Goal: Communication & Community: Answer question/provide support

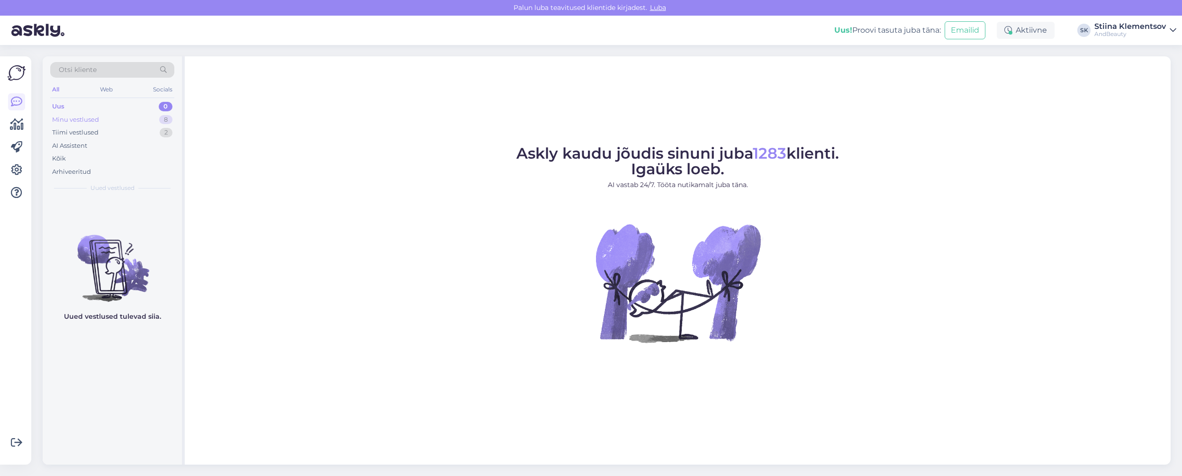
click at [117, 122] on div "Minu vestlused 8" at bounding box center [112, 119] width 124 height 13
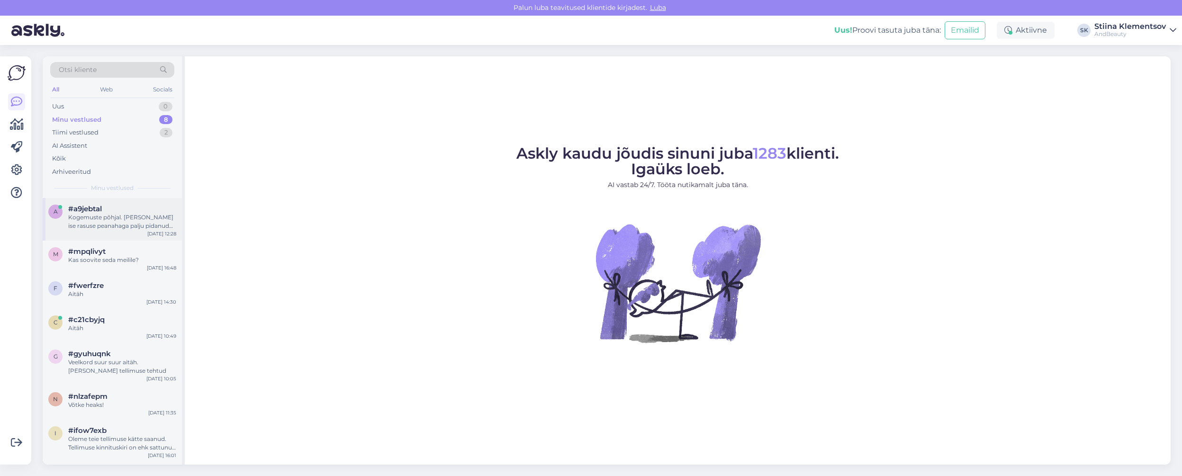
click at [141, 222] on div "Kogemuste põhjal. [PERSON_NAME] ise rasuse peanahaga palju pidanud võitlema ja …" at bounding box center [122, 221] width 108 height 17
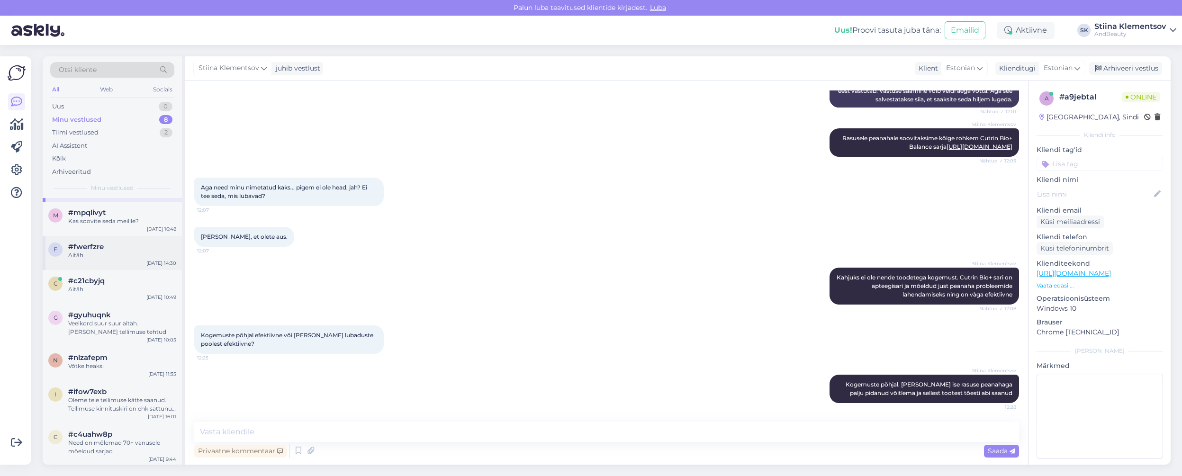
scroll to position [40, 0]
click at [107, 221] on div "Kas soovite seda meilile?" at bounding box center [122, 220] width 108 height 9
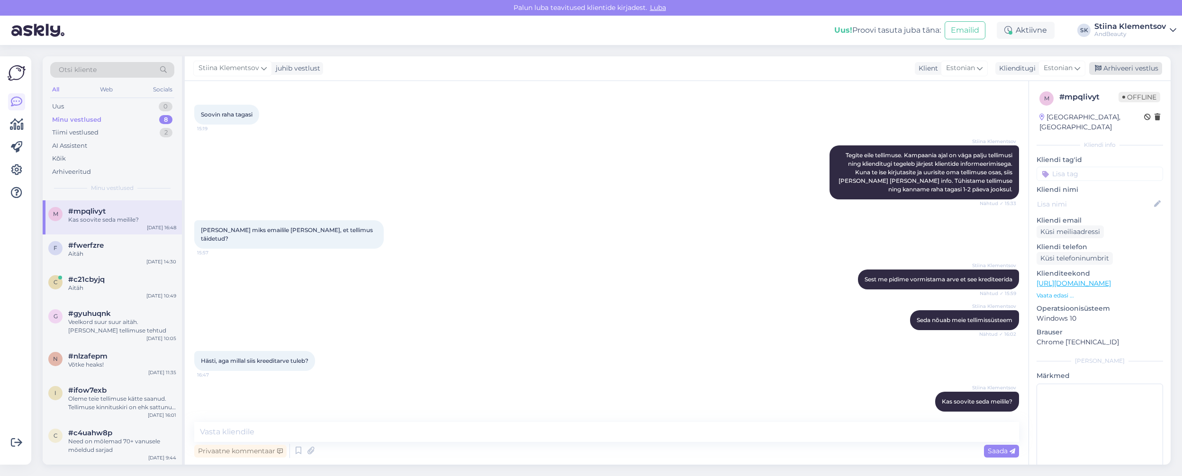
click at [1123, 64] on div "Arhiveeri vestlus" at bounding box center [1125, 68] width 73 height 13
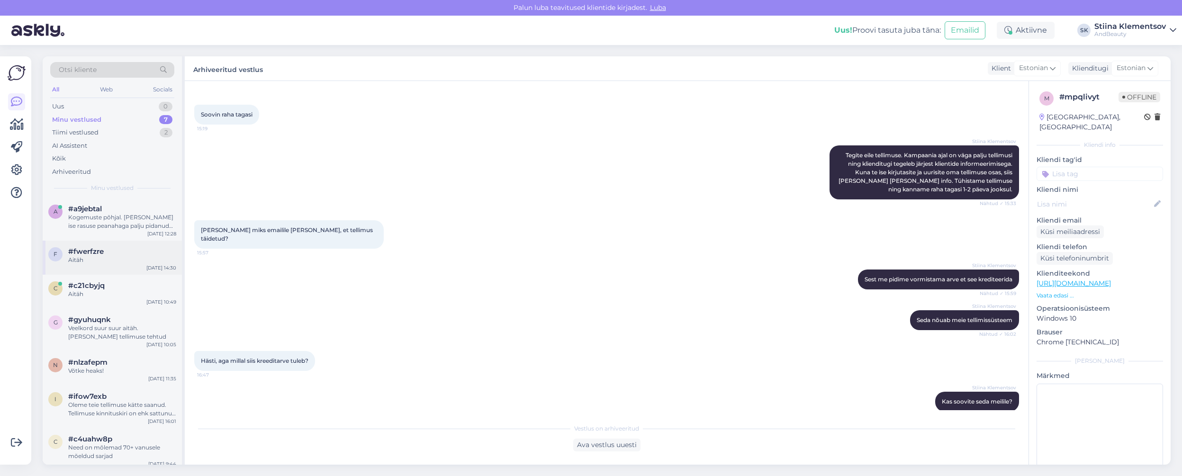
click at [112, 257] on div "Aitäh" at bounding box center [122, 260] width 108 height 9
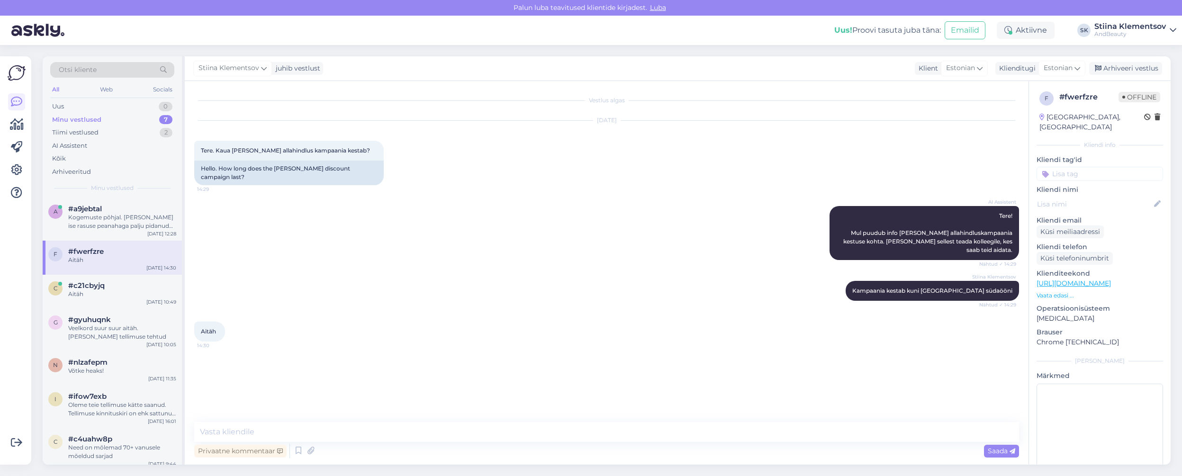
drag, startPoint x: 1132, startPoint y: 70, endPoint x: 944, endPoint y: 100, distance: 189.5
click at [1132, 70] on div "Arhiveeri vestlus" at bounding box center [1125, 68] width 73 height 13
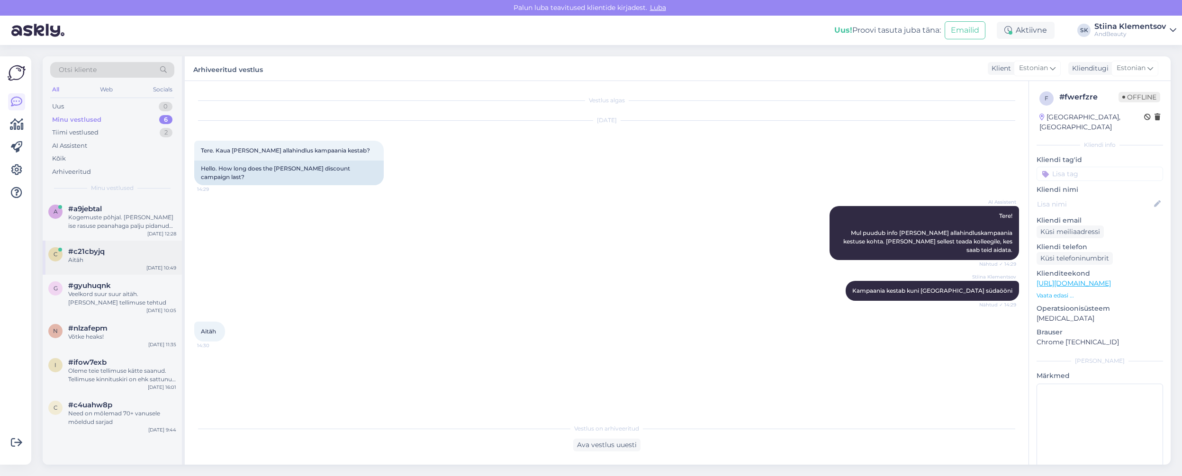
click at [122, 261] on div "Aitäh" at bounding box center [122, 260] width 108 height 9
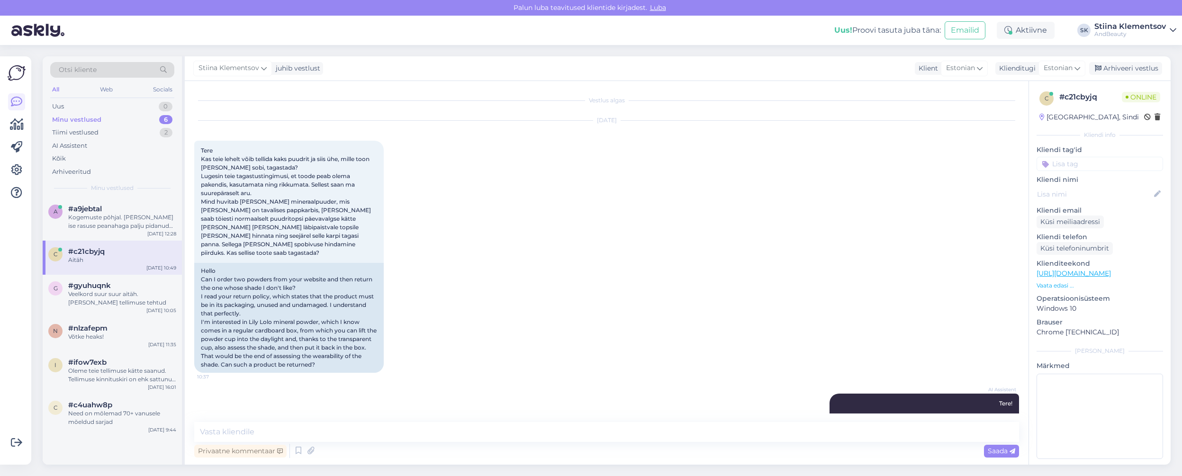
scroll to position [614, 0]
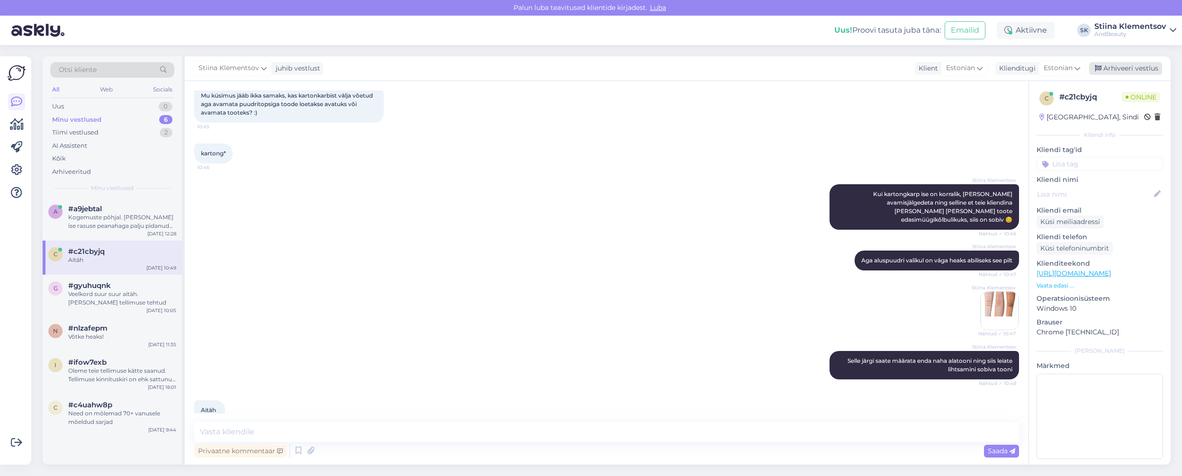
click at [1122, 66] on div "Arhiveeri vestlus" at bounding box center [1125, 68] width 73 height 13
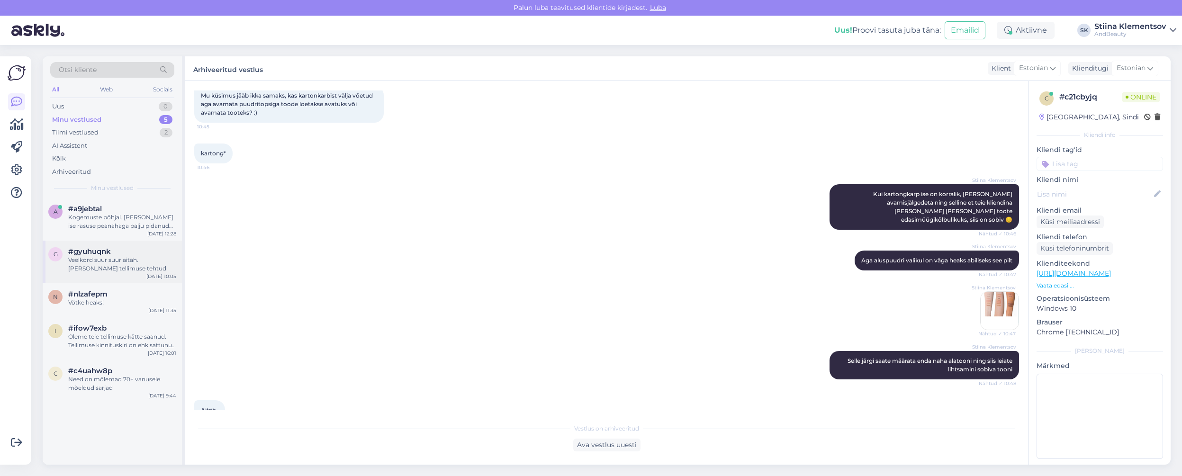
click at [92, 264] on div "Veelkord suur suur aitäh. [PERSON_NAME] tellimuse tehtud" at bounding box center [122, 264] width 108 height 17
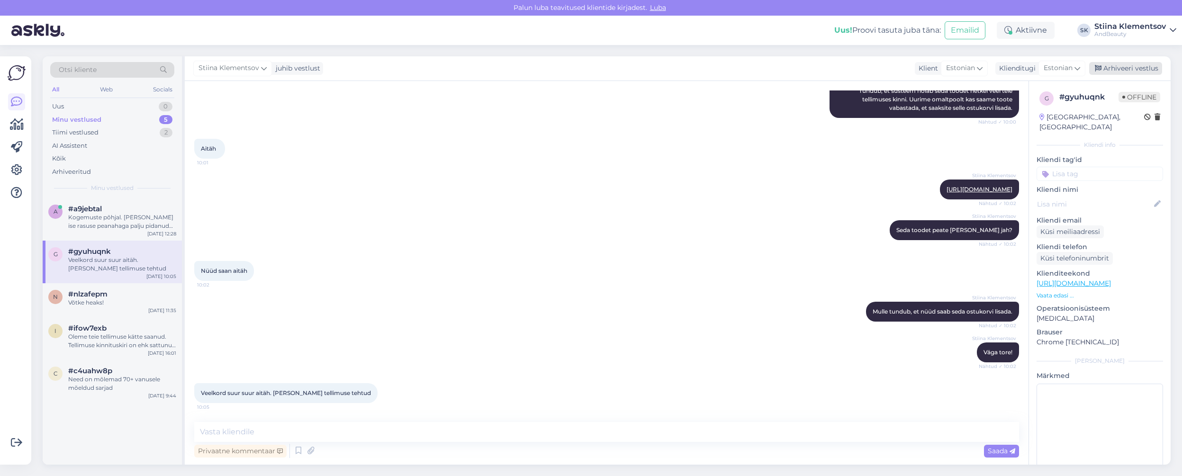
click at [1118, 68] on div "Arhiveeri vestlus" at bounding box center [1125, 68] width 73 height 13
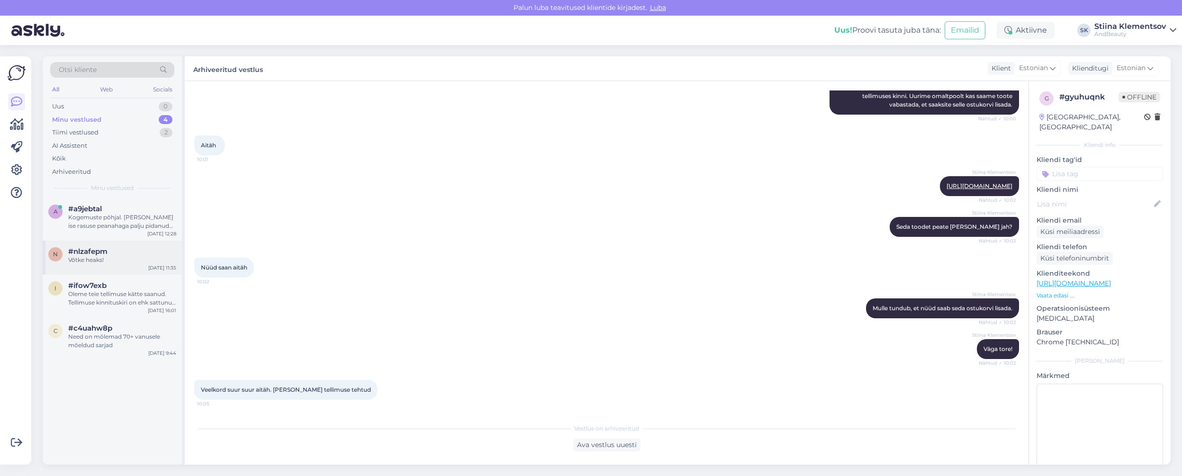
click at [104, 265] on div "n #nlzafepm Võtke heaks! [DATE] 11:35" at bounding box center [112, 258] width 139 height 34
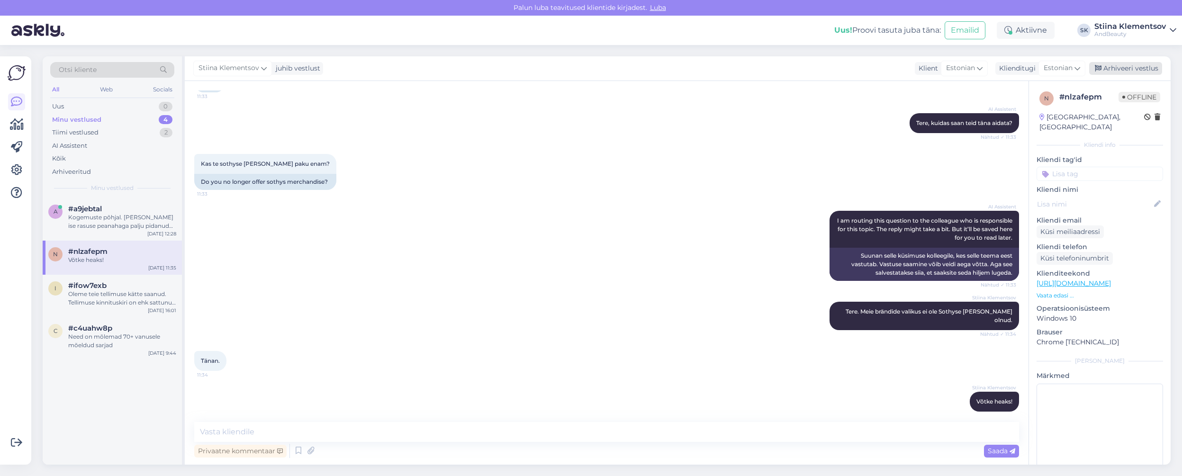
click at [1107, 65] on div "Arhiveeri vestlus" at bounding box center [1125, 68] width 73 height 13
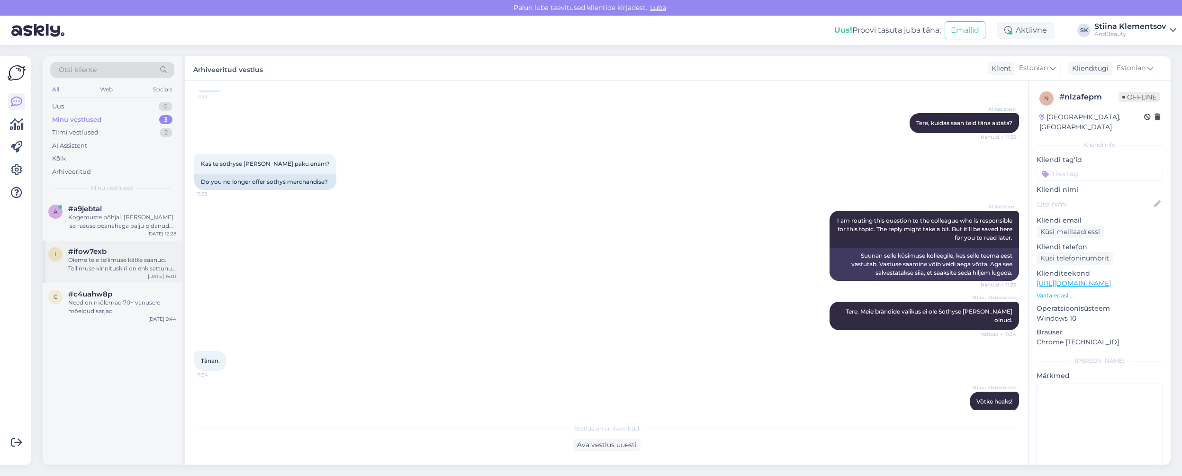
click at [124, 262] on div "Oleme teie tellimuse kätte saanud. Tellimuse kinnituskiri on ehk sattunud rämps…" at bounding box center [122, 264] width 108 height 17
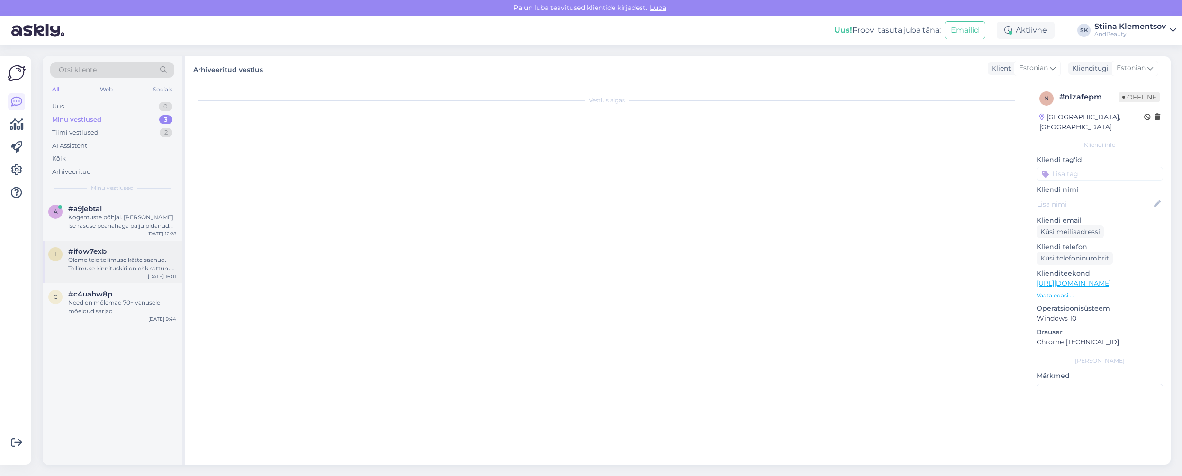
scroll to position [44, 0]
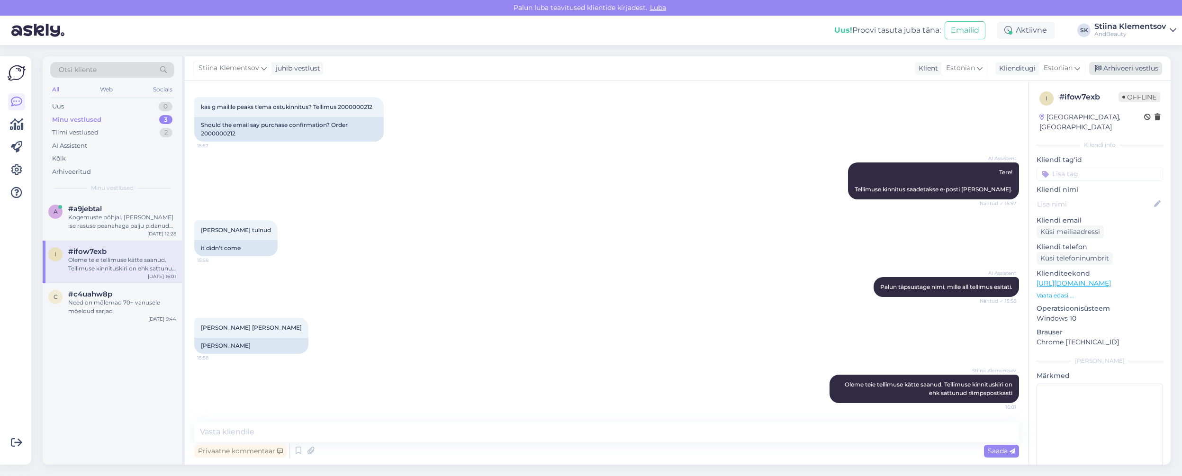
click at [1112, 69] on div "Arhiveeri vestlus" at bounding box center [1125, 68] width 73 height 13
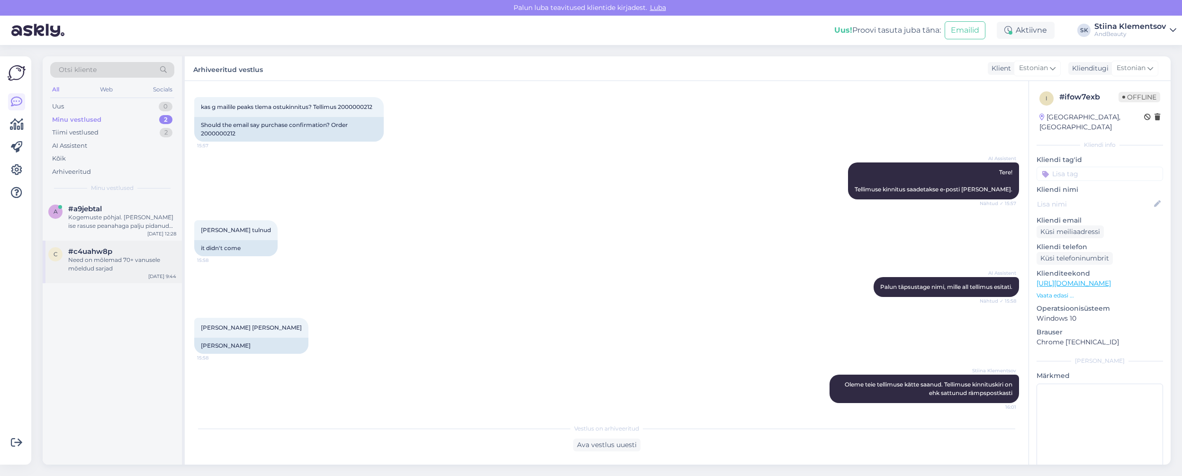
click at [101, 257] on div "Need on mõlemad 70+ vanusele mõeldud sarjad" at bounding box center [122, 264] width 108 height 17
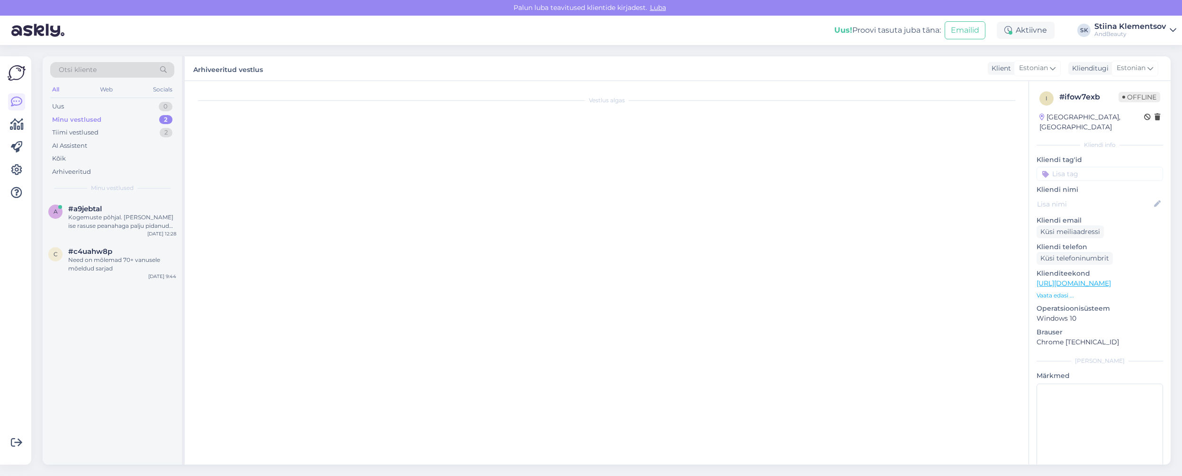
scroll to position [30, 0]
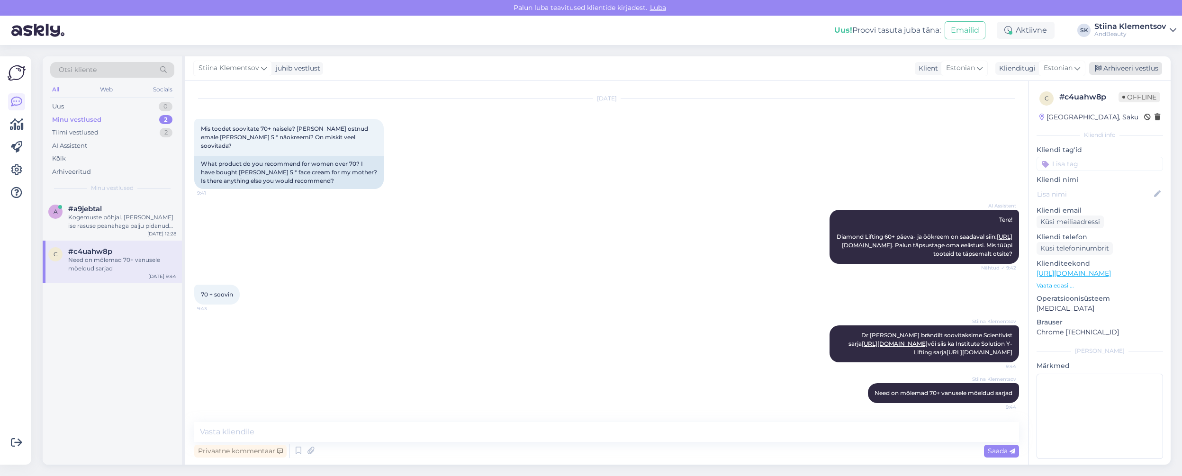
click at [1133, 72] on div "Arhiveeri vestlus" at bounding box center [1125, 68] width 73 height 13
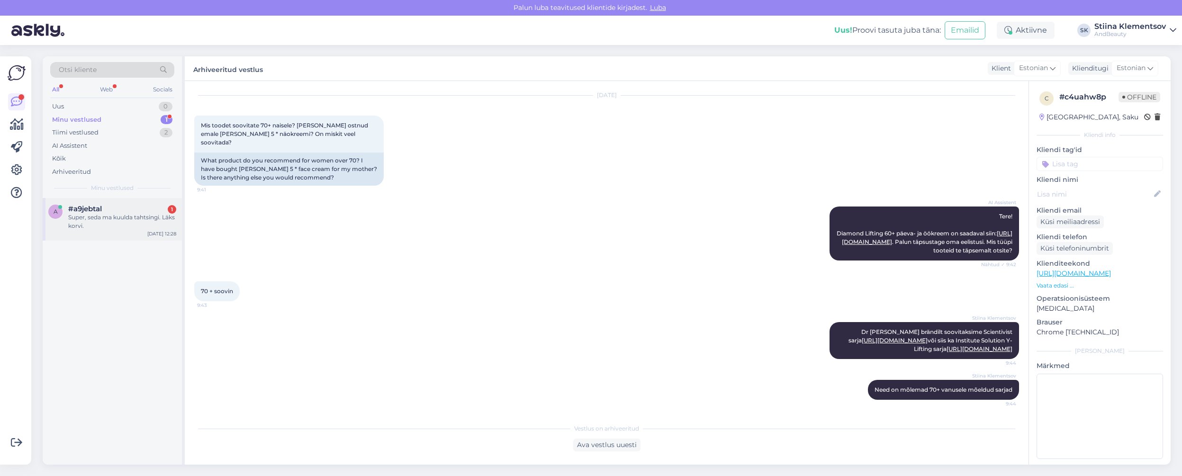
click at [131, 202] on div "a #a9jebtal 1 Super, seda ma kuulda tahtsingi. Läks korvi. [DATE] 12:28" at bounding box center [112, 219] width 139 height 43
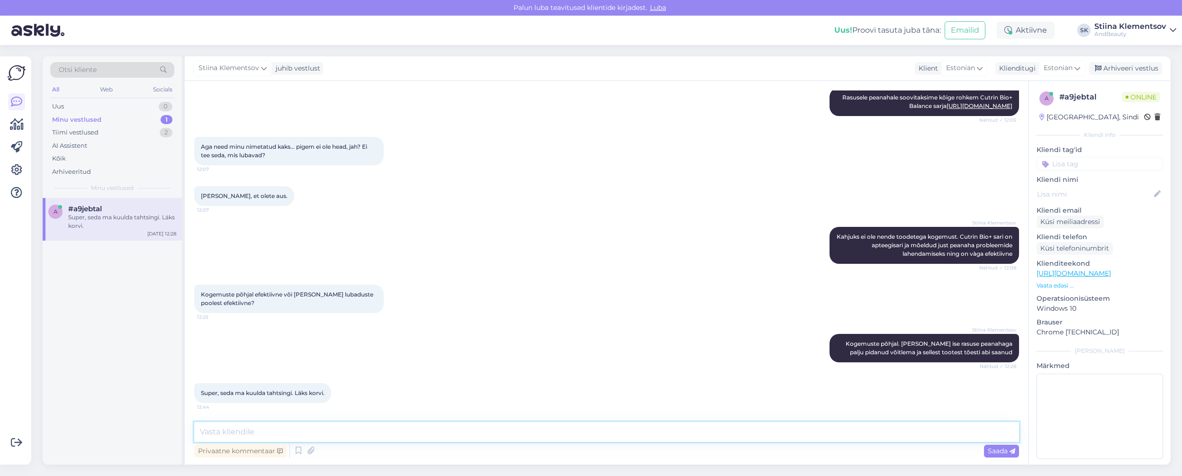
click at [296, 435] on textarea at bounding box center [606, 432] width 825 height 20
type textarea "T"
type textarea "Loodan väga, et toode sobib teile ning näete tulemusi."
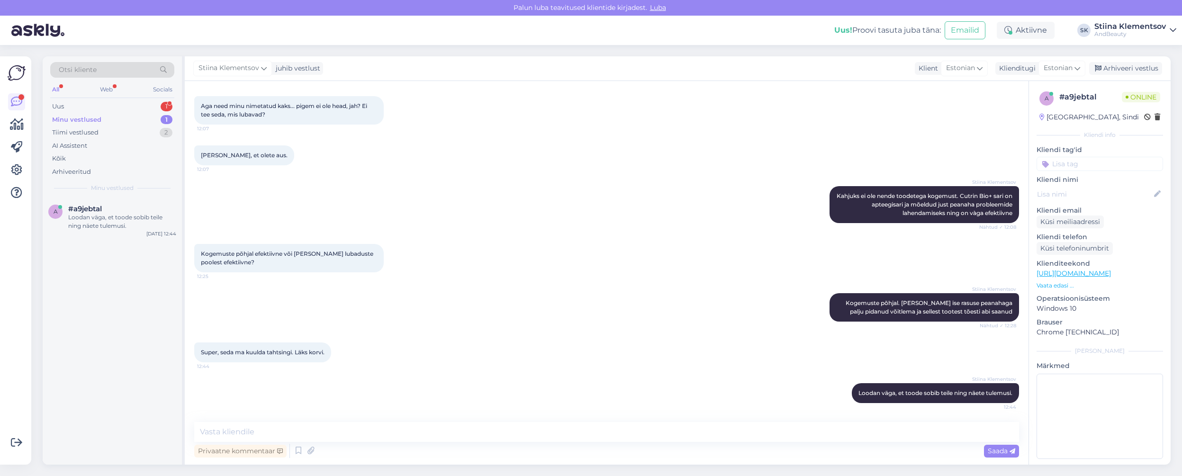
click at [119, 118] on div "Minu vestlused 1" at bounding box center [112, 119] width 124 height 13
click at [118, 236] on div "a #a9jebtal Loodan väga, et toode sobib teile ning näete tulemusi. [DATE] 12:44" at bounding box center [112, 219] width 139 height 43
click at [808, 438] on textarea at bounding box center [606, 432] width 825 height 20
click at [124, 103] on div "Uus 1" at bounding box center [112, 106] width 124 height 13
click at [102, 81] on div "Otsi kliente" at bounding box center [112, 72] width 124 height 21
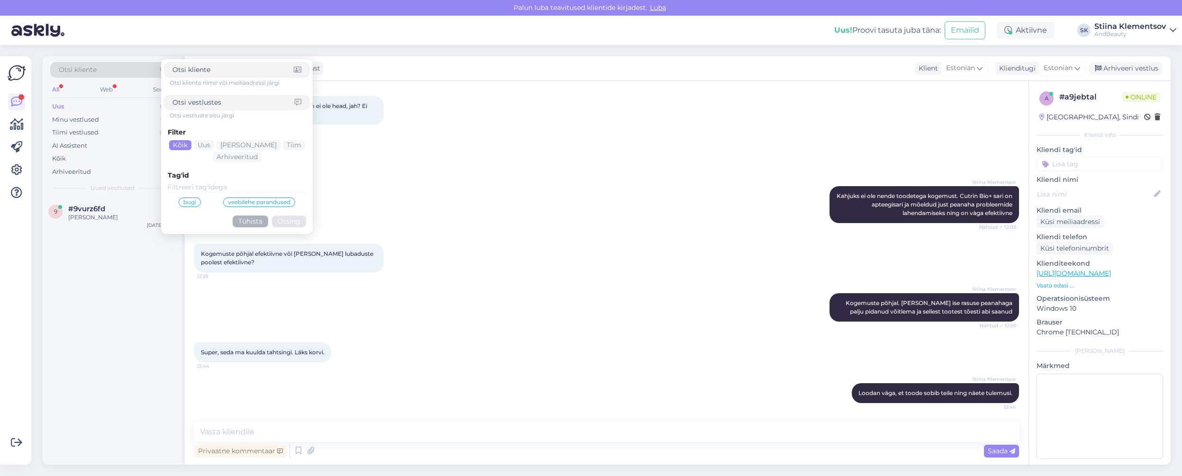
click at [111, 183] on div "Otsi kliente Otsi kliente nime või meiliaadressi järgi Otsi vestluste sisu järg…" at bounding box center [112, 127] width 139 height 142
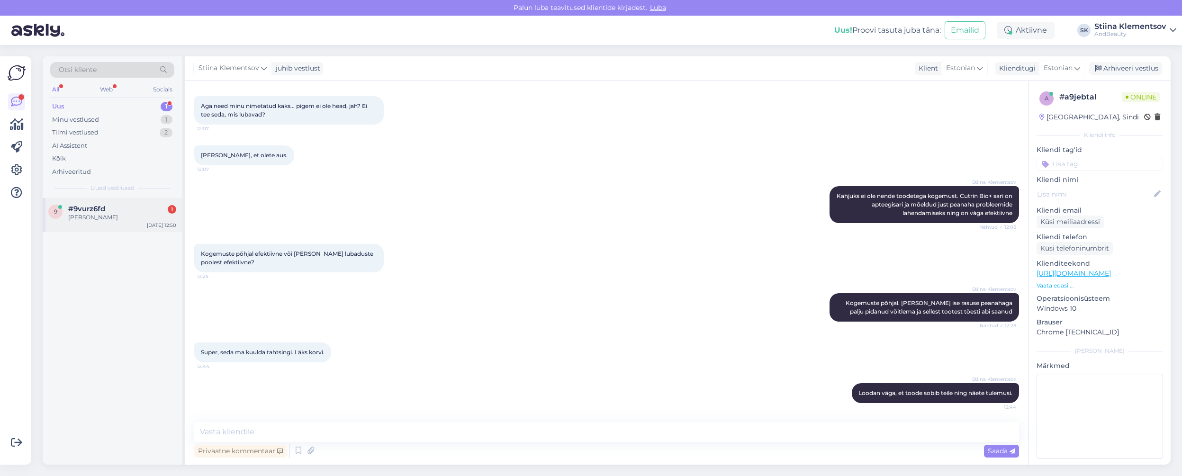
click at [95, 208] on span "#9vurz6fd" at bounding box center [86, 209] width 37 height 9
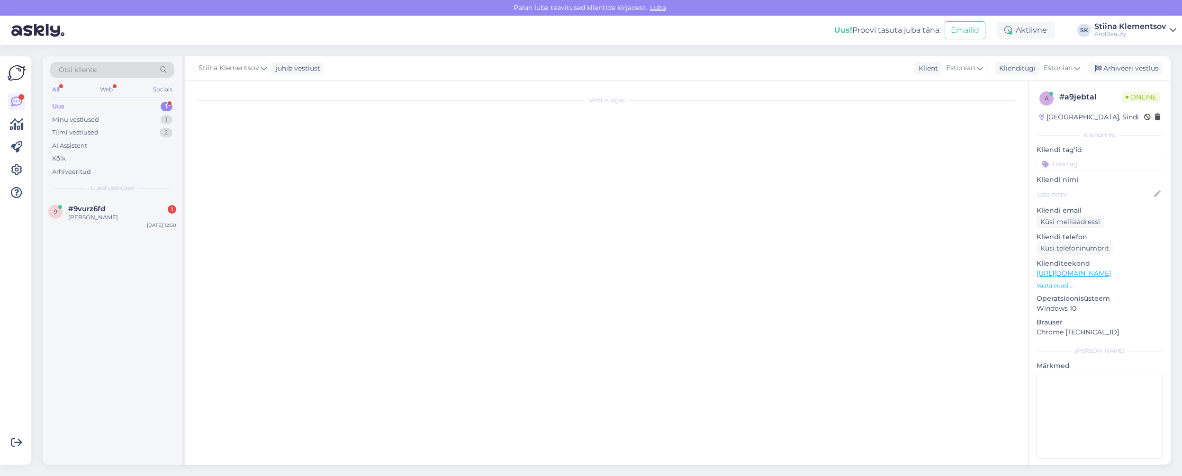
scroll to position [0, 0]
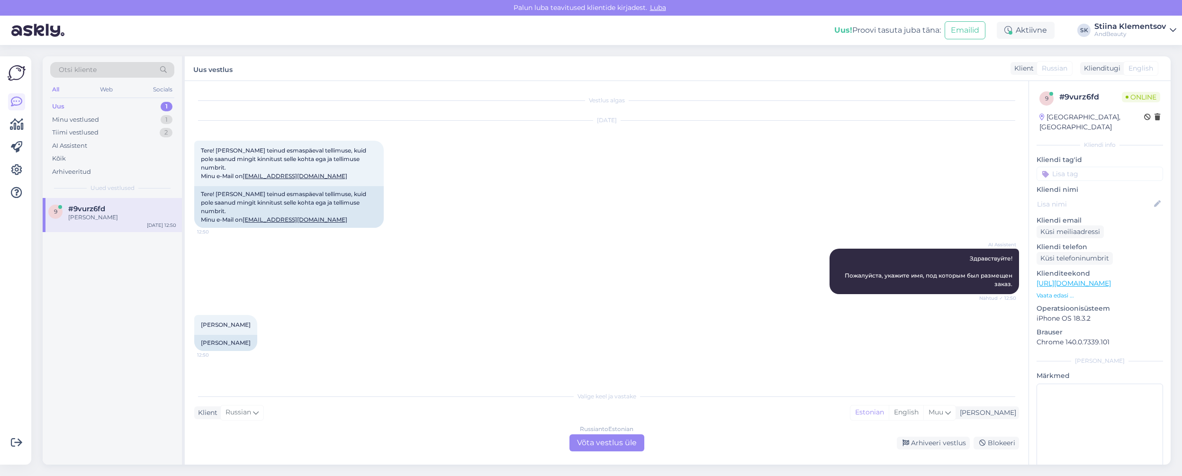
click at [612, 442] on div "Russian to Estonian Võta vestlus üle" at bounding box center [607, 443] width 75 height 17
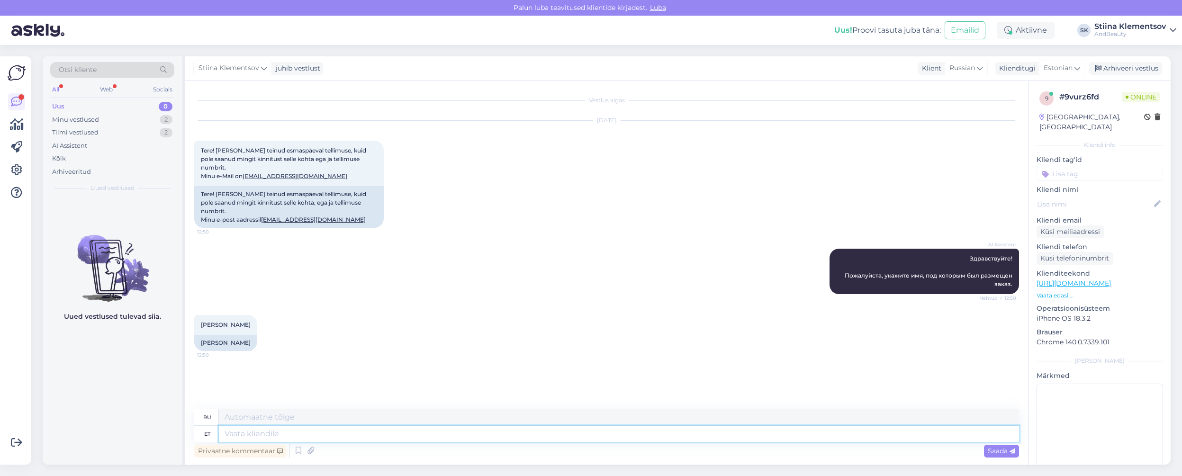
click at [297, 438] on textarea at bounding box center [619, 434] width 800 height 16
drag, startPoint x: 249, startPoint y: 327, endPoint x: 186, endPoint y: 327, distance: 63.0
click at [186, 327] on div "Vestlus algas [DATE] Tere! [PERSON_NAME] teinud esmaspäeval tellimuse, kuid pol…" at bounding box center [607, 273] width 844 height 384
copy div "[PERSON_NAME]"
click at [316, 443] on div "Privaatne kommentaar Saada" at bounding box center [606, 451] width 825 height 18
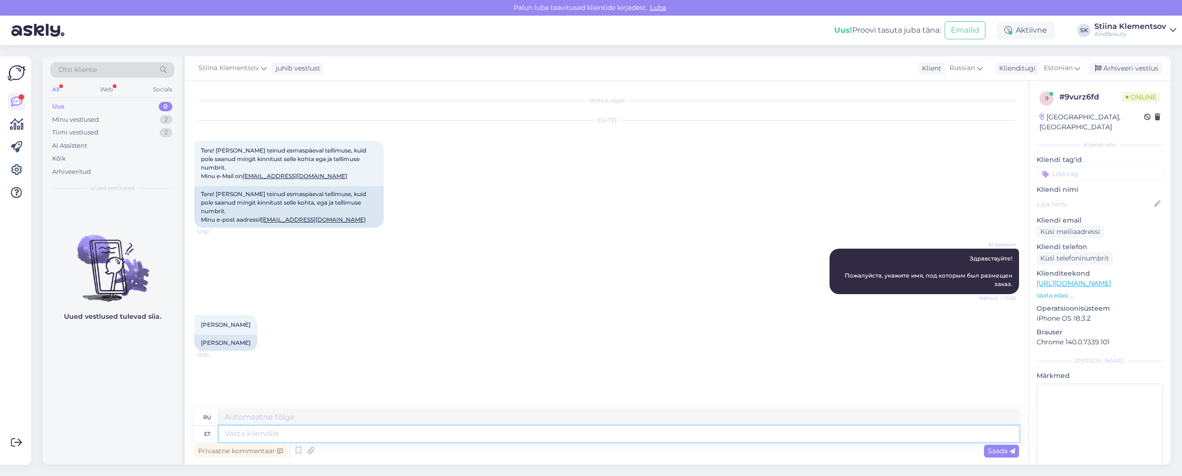
click at [317, 439] on textarea at bounding box center [619, 434] width 800 height 16
type textarea "Teie t"
type textarea "Твой"
type textarea "Teie tellimus o"
type textarea "Ваш заказ"
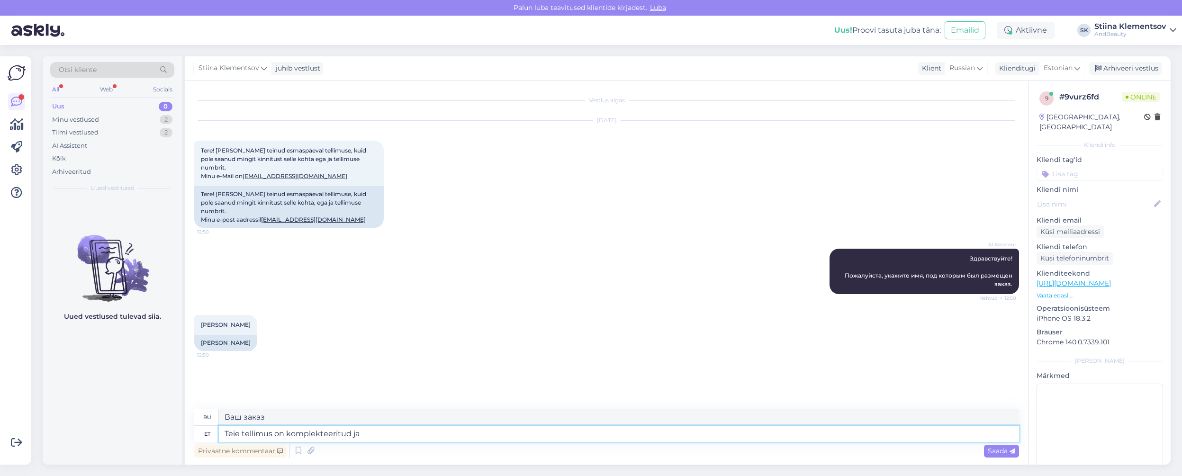
type textarea "Teie tellimus on komplekteeritud ja"
type textarea "Ваш заказ выполнен."
type textarea "Teie tellimus on komplekteeritud ja v"
type textarea "Ваш заказ выполнен и"
type textarea "Teie tellimus on komplekteeritud ja võite sell"
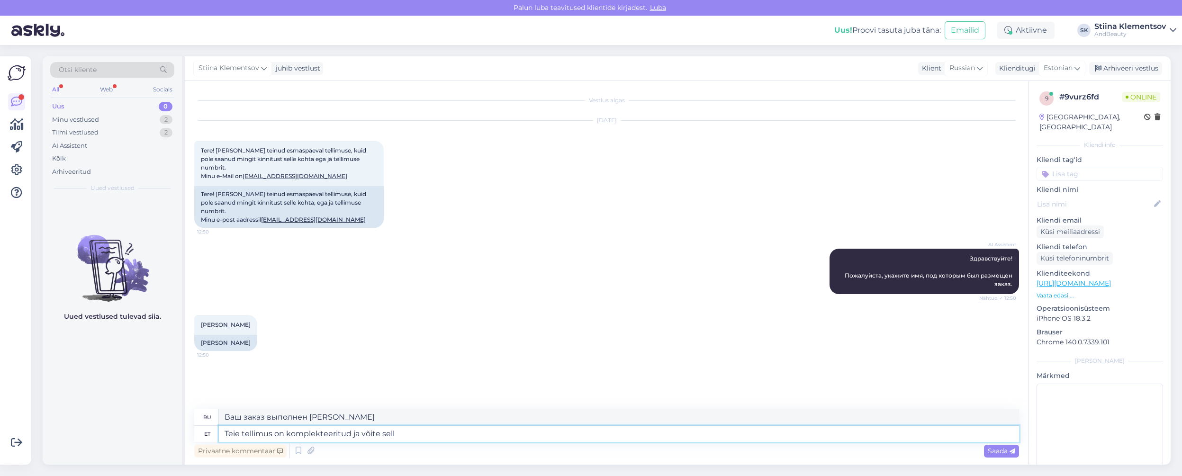
type textarea "Ваш заказ выполнен, и вы можете"
type textarea "Teie tellimus on komplekteeritud ja võite sellele jär"
type textarea "Ваш заказ выполнен и вы можете приступить к его оформлению."
type textarea "Teie tellimus on komplekteeritud ja võite sellele järele tu"
type textarea "Ваш заказ выполнен, и вы можете его забрать."
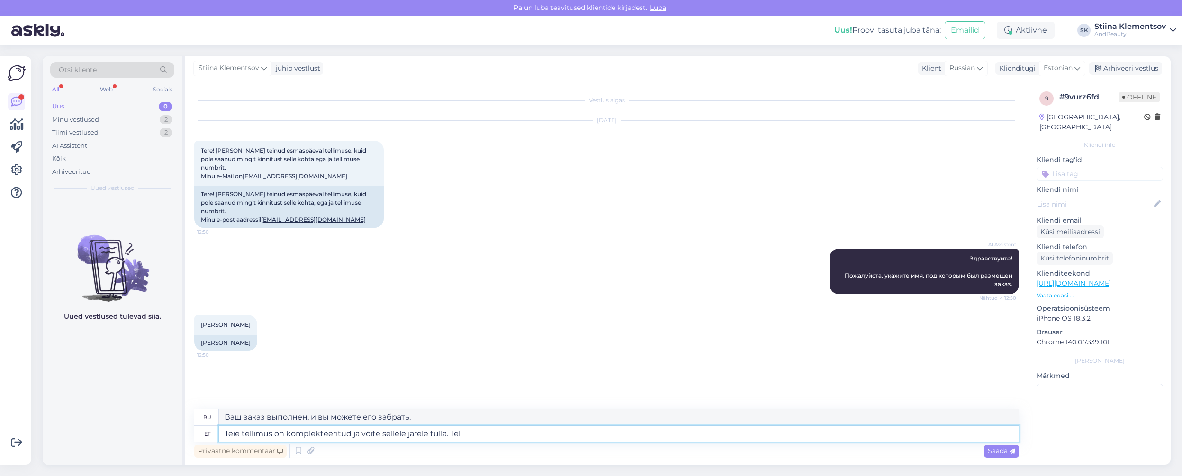
type textarea "Teie tellimus on komplekteeritud ja võite sellele järele tulla. Tell"
type textarea "Ваш заказ выполнен и вы можете его забрать."
type textarea "Teie tellimus on komplekteeritud ja võite sellele järele tulla. Tellimuse k"
type textarea "Ваш заказ выполнен, и вы можете его забрать."
type textarea "Teie tellimus on komplekteeritud ja võite sellele järele tulla. Tellimuse kinni…"
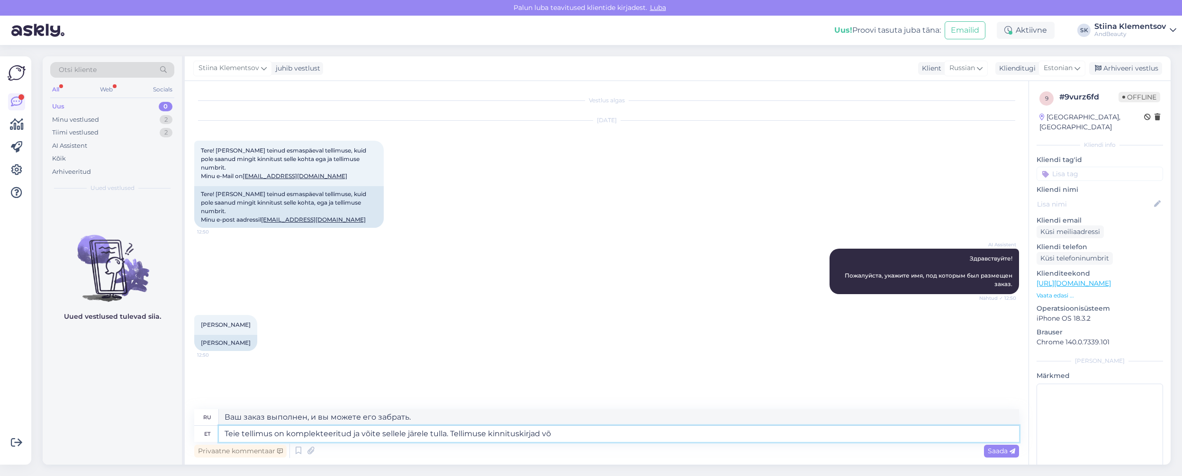
type textarea "Ваш заказ выполнен, и вы можете его забрать. Письма с подтверждением заказа"
type textarea "Teie tellimus on komplekteeritud ja võite sellele järele tulla. Tellimuse kinni…"
type textarea "Ваш заказ выполнен, и вы можете его забрать. Письма с подтверждением заказа мог…"
type textarea "Teie tellimus on komplekteeritud ja võite sellele järele tulla. Tellimuse kinni…"
type textarea "Ваш заказ выполнен, и вы можете его забрать. Письма с подтверждением заказа мог…"
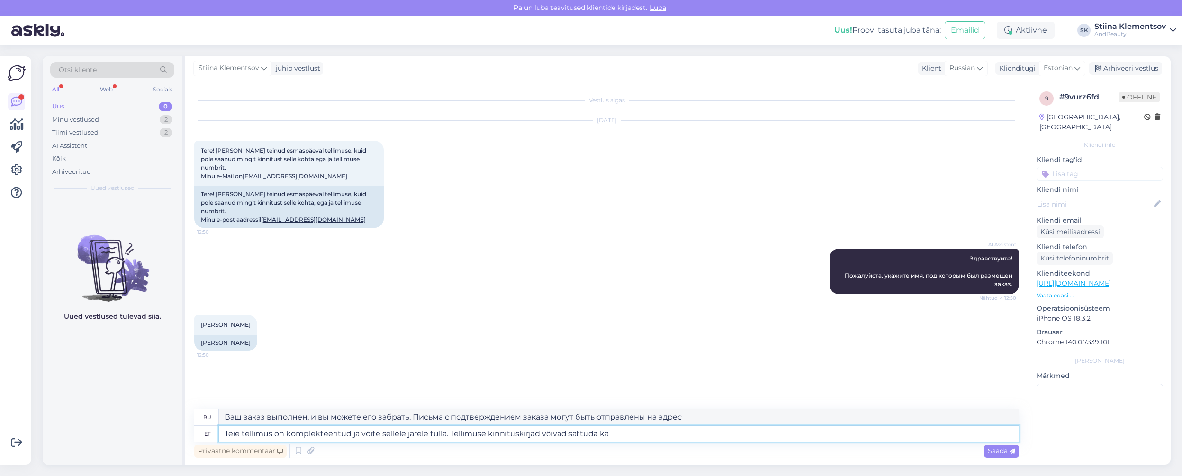
type textarea "Teie tellimus on komplekteeritud ja võite sellele järele tulla. Tellimuse kinni…"
type textarea "Ваш заказ выполнен, и вы можете его забрать. Письма с подтверждением заказа так…"
type textarea "Teie tellimus on komplekteeritud ja võite sellele järele tulla. Tellimuse kinni…"
type textarea "Ваш заказ выполнен, и вы можете его забрать. Письма с подтверждением заказа так…"
type textarea "Teie tellimus on komplekteeritud ja võite sellele järele tulla. Tellimuse kinni…"
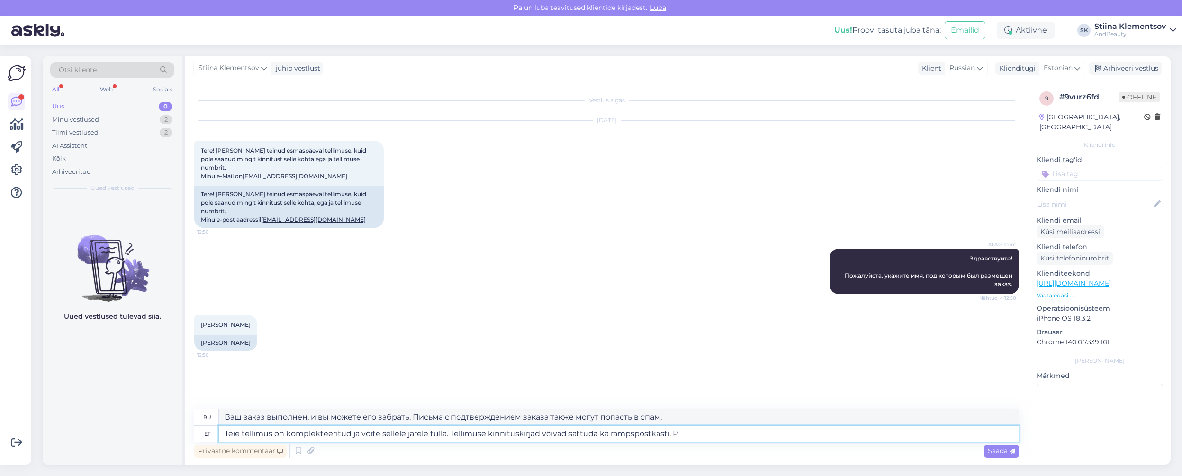
type textarea "Ваш заказ выполнен, и вы можете его забрать. Письма с подтверждением заказа так…"
type textarea "Teie tellimus on komplekteeritud ja võite sellele järele tulla. Tellimuse kinni…"
type textarea "Ваш заказ выполнен, и вы можете его забрать. Письма с подтверждением заказа так…"
type textarea "Teie tellimus on komplekteeritud ja võite sellele järele tulla. Tellimuse kinni…"
type textarea "Ваш заказ выполнен, и вы можете его забрать. Письма с подтверждением заказа так…"
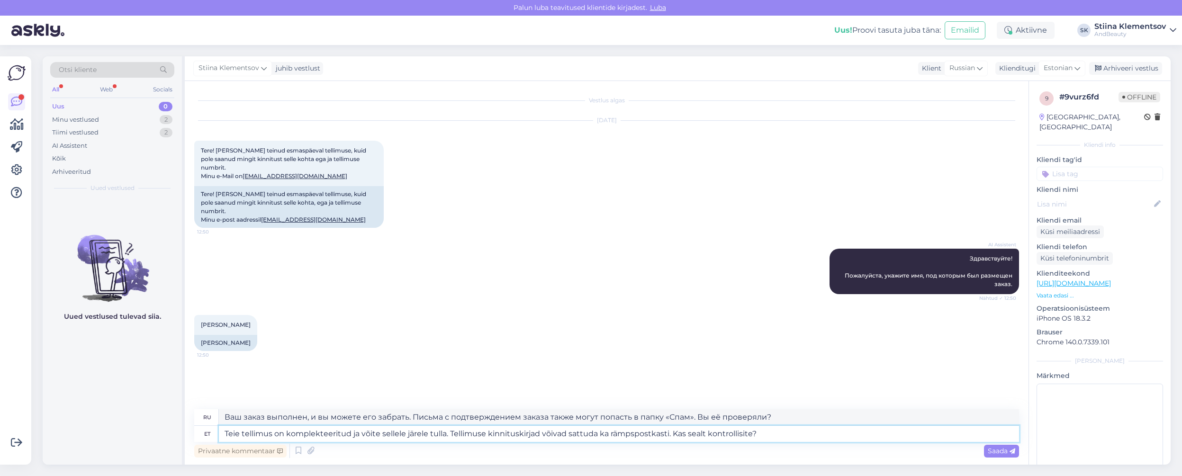
type textarea "Teie tellimus on komplekteeritud ja võite sellele järele tulla. Tellimuse kinni…"
click at [999, 453] on span "Saada" at bounding box center [1001, 451] width 27 height 9
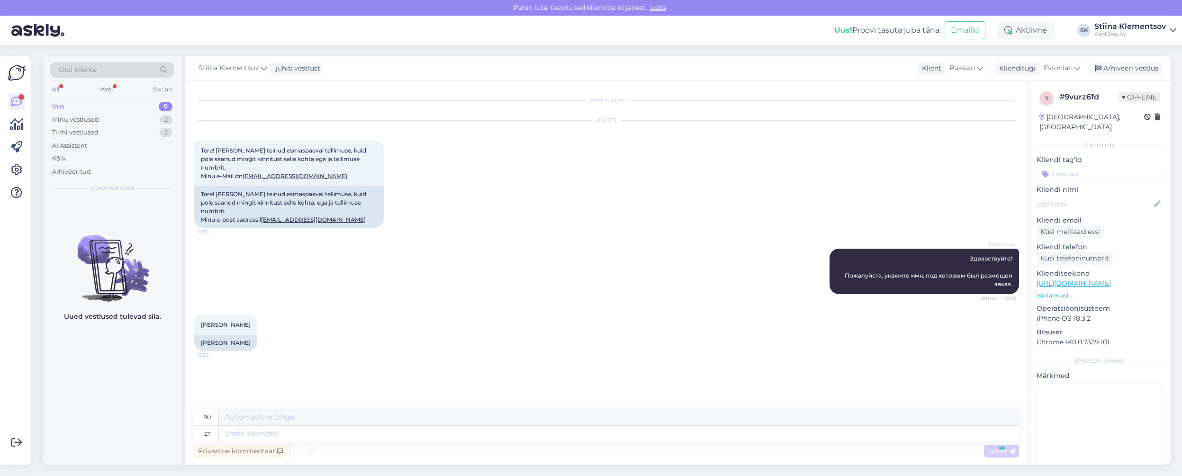
scroll to position [35, 0]
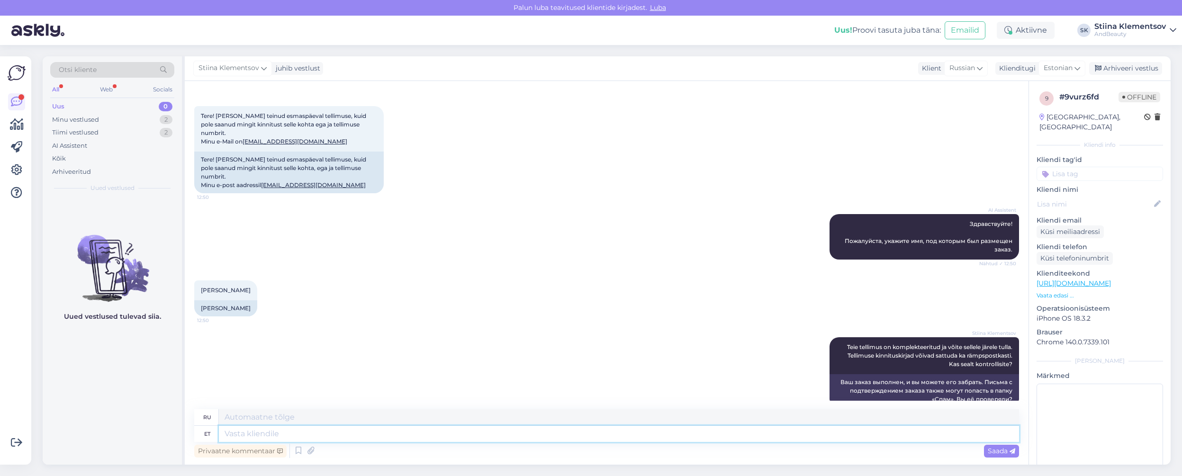
click at [372, 430] on textarea at bounding box center [619, 434] width 800 height 16
click at [238, 431] on textarea at bounding box center [619, 434] width 800 height 16
click at [107, 96] on div "All Web Socials" at bounding box center [112, 90] width 124 height 15
click at [112, 82] on div "Otsi kliente" at bounding box center [112, 72] width 124 height 21
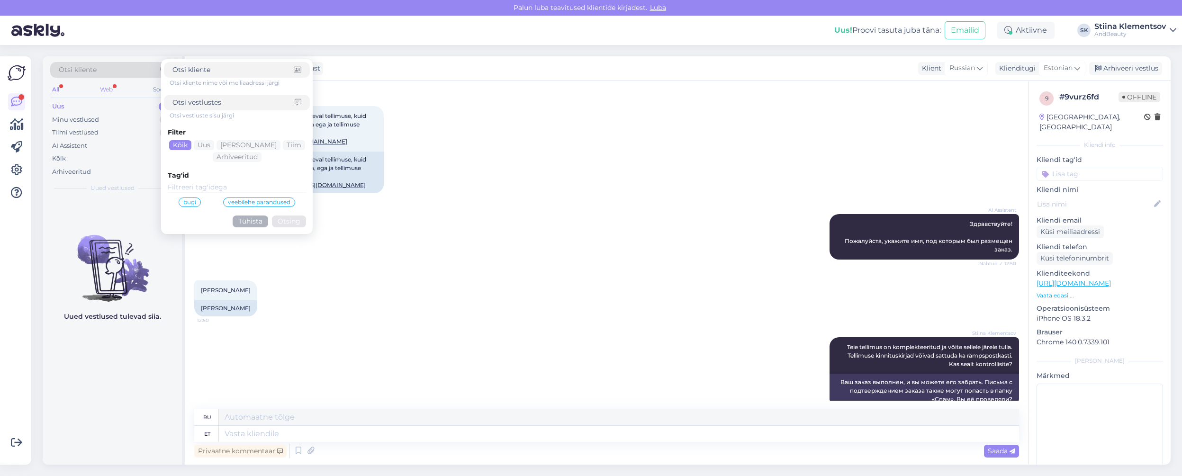
click at [109, 88] on div "Web" at bounding box center [106, 89] width 17 height 12
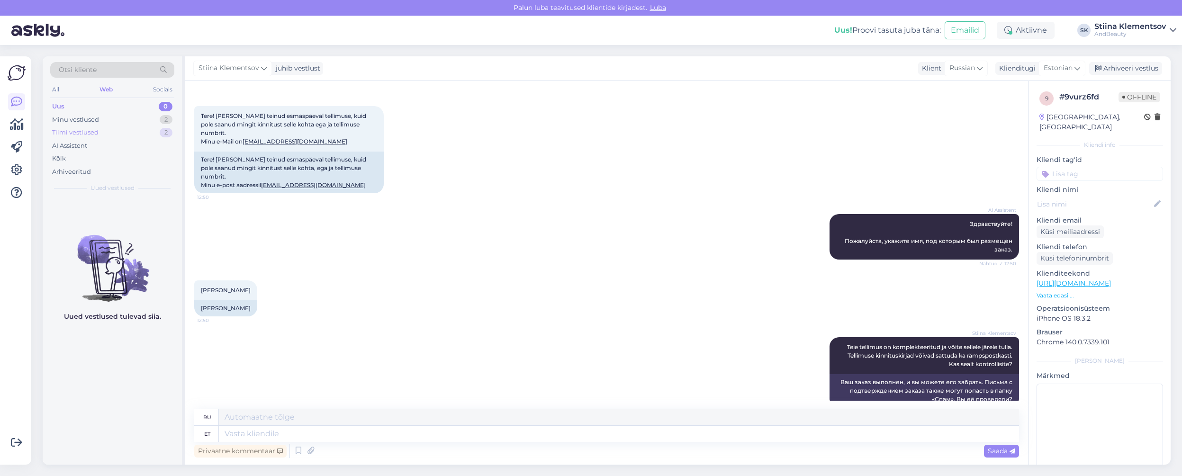
click at [108, 131] on div "Tiimi vestlused 2" at bounding box center [112, 132] width 124 height 13
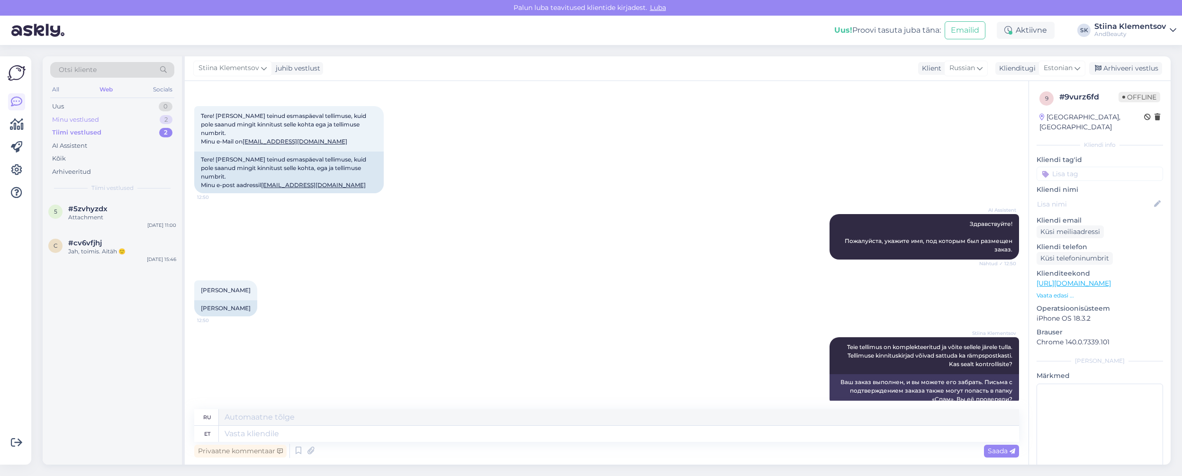
click at [119, 125] on div "Minu vestlused 2" at bounding box center [112, 119] width 124 height 13
click at [91, 205] on span "#9vurz6fd" at bounding box center [86, 209] width 37 height 9
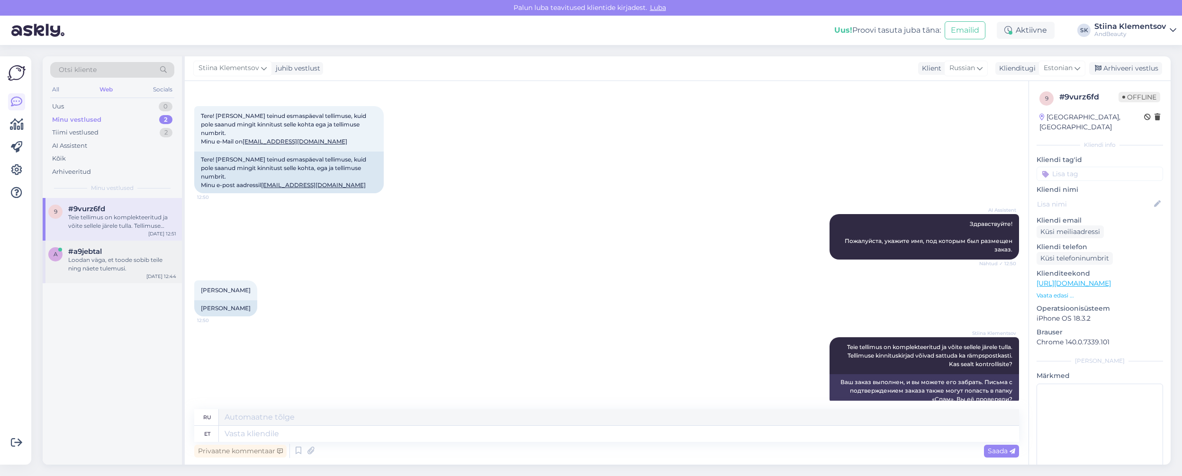
click at [109, 263] on div "Loodan väga, et toode sobib teile ning näete tulemusi." at bounding box center [122, 264] width 108 height 17
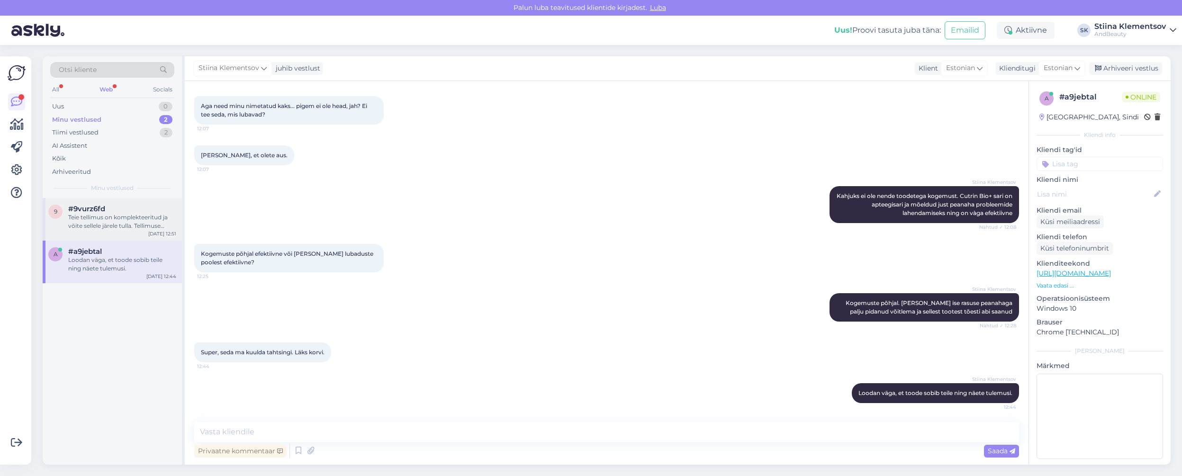
click at [111, 210] on div "#9vurz6fd" at bounding box center [122, 209] width 108 height 9
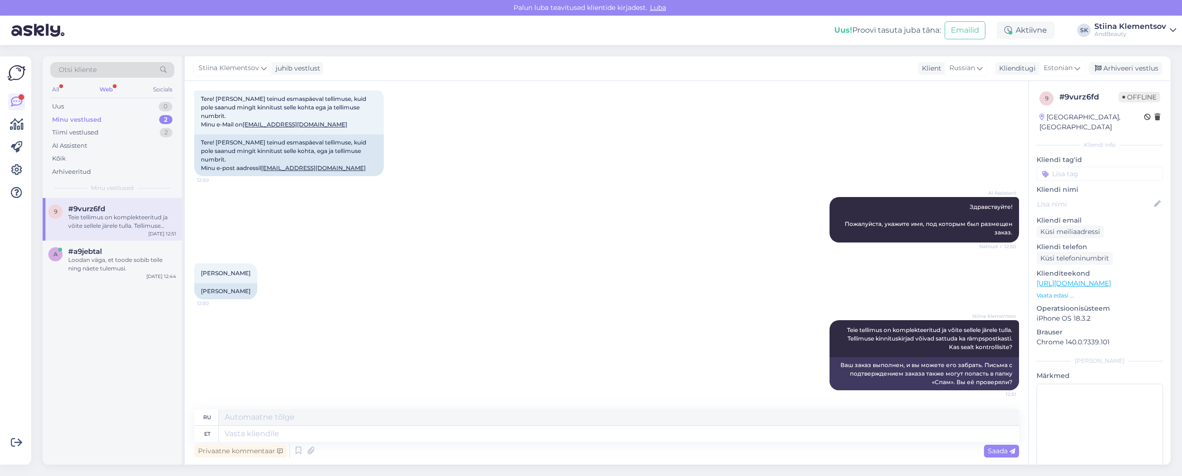
scroll to position [35, 0]
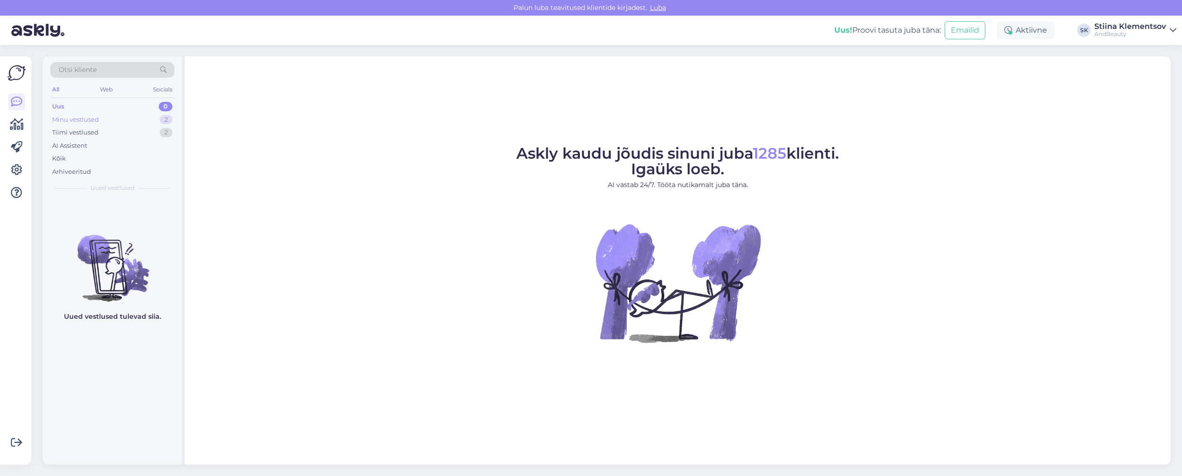
click at [120, 119] on div "Minu vestlused 2" at bounding box center [112, 119] width 124 height 13
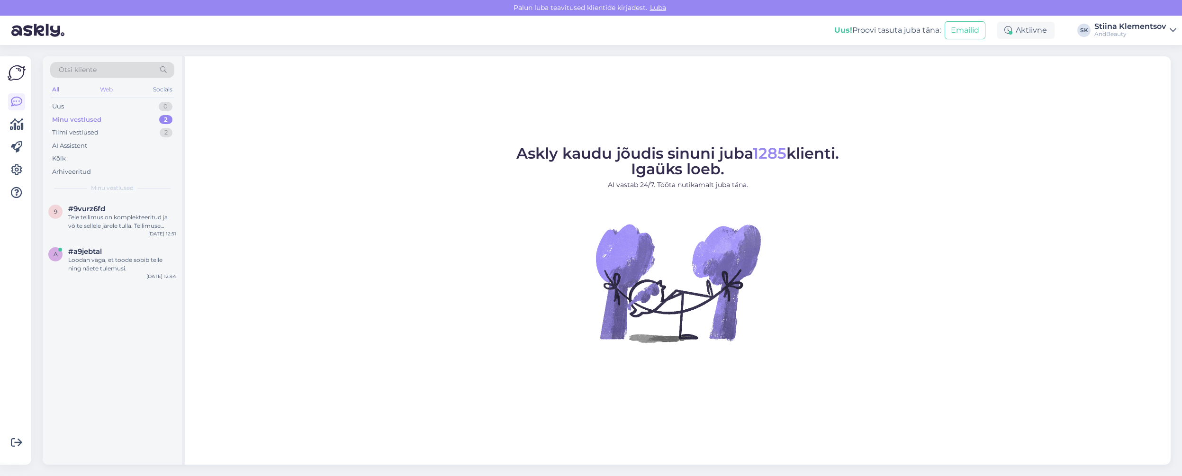
click at [109, 91] on div "Web" at bounding box center [106, 89] width 17 height 12
click at [166, 90] on div "Socials" at bounding box center [162, 89] width 23 height 12
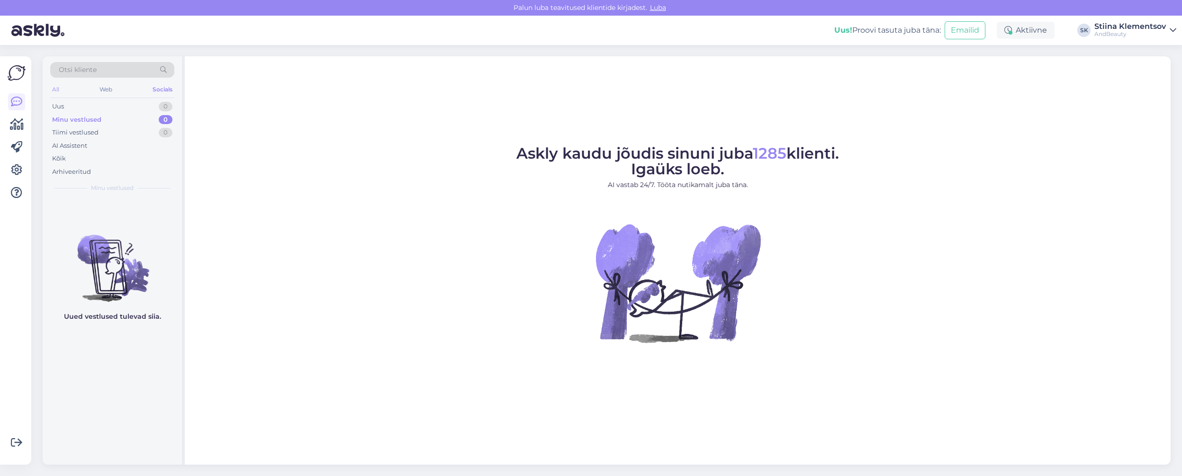
click at [59, 91] on div "All" at bounding box center [55, 89] width 11 height 12
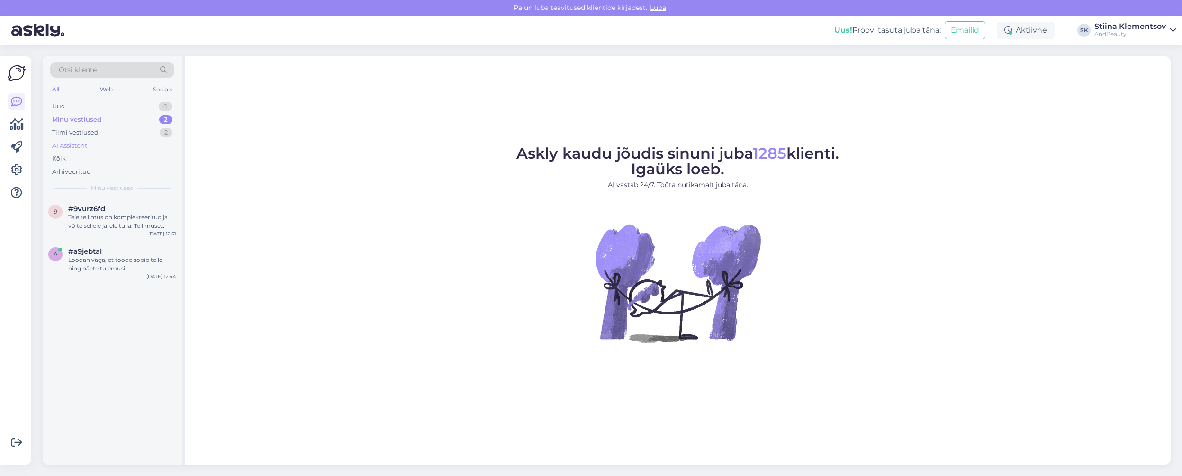
click at [60, 147] on div "AI Assistent" at bounding box center [69, 145] width 35 height 9
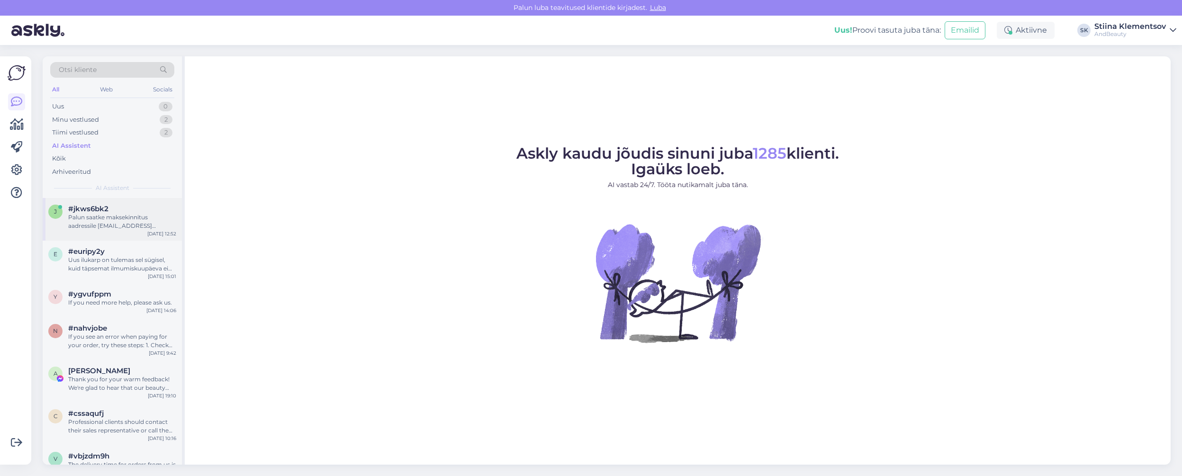
click at [118, 236] on div "j #jkws6bk2 Palun saatke maksekinnitus aadressile info@andbeauty.ee. Uurime asj…" at bounding box center [112, 219] width 139 height 43
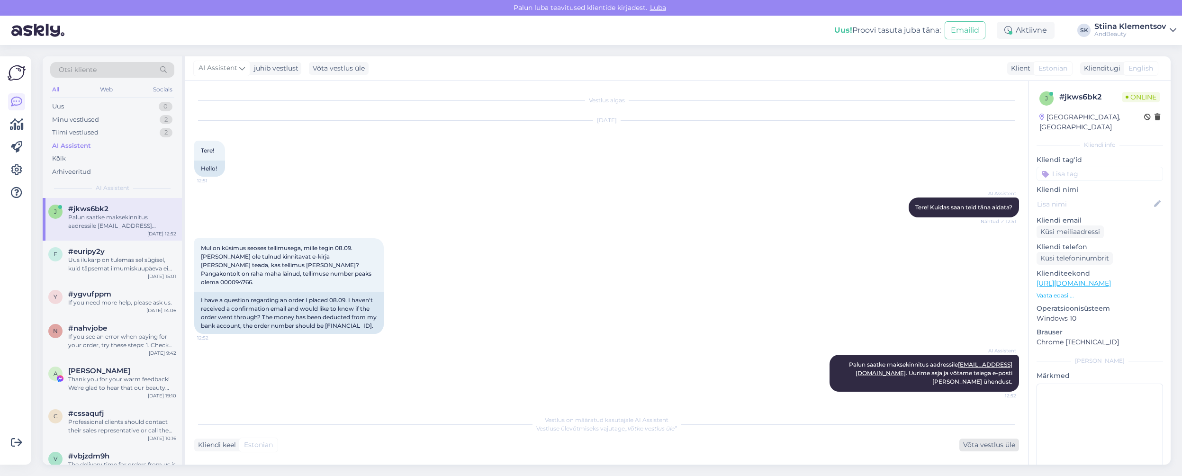
click at [989, 448] on div "Võta vestlus üle" at bounding box center [990, 445] width 60 height 13
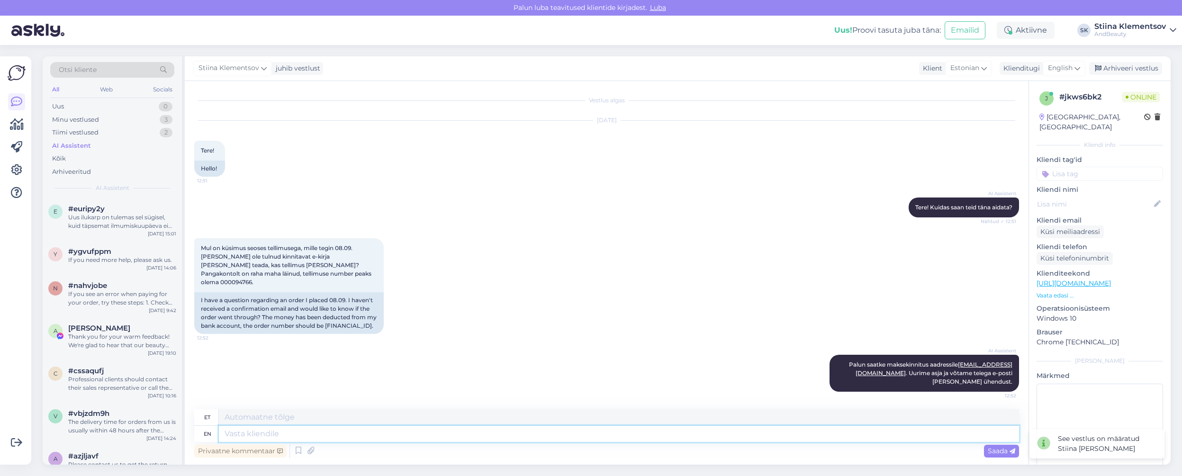
click at [384, 432] on textarea at bounding box center [619, 434] width 800 height 16
click at [1065, 72] on span "English" at bounding box center [1060, 68] width 25 height 10
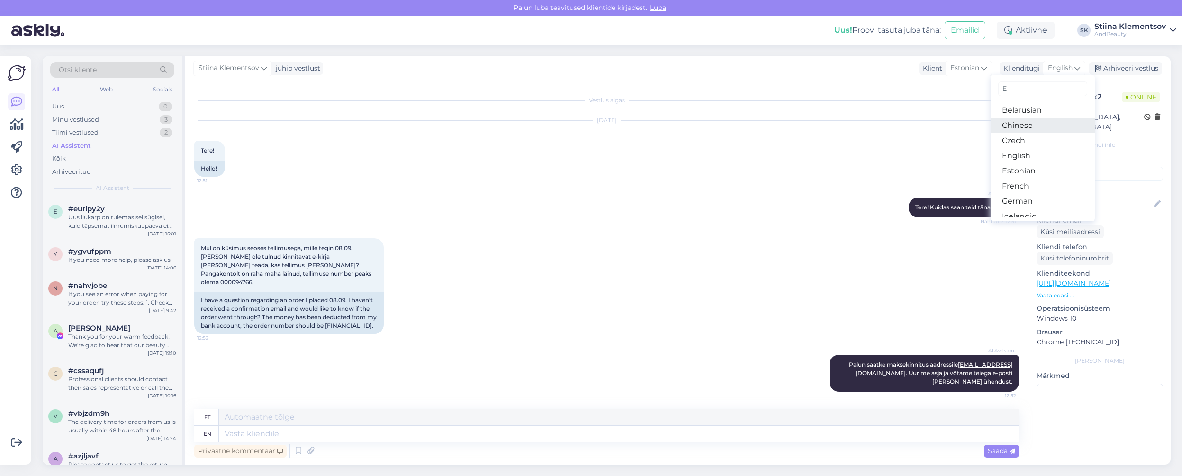
type input "ES"
click at [1024, 127] on link "Estonian" at bounding box center [1043, 125] width 104 height 15
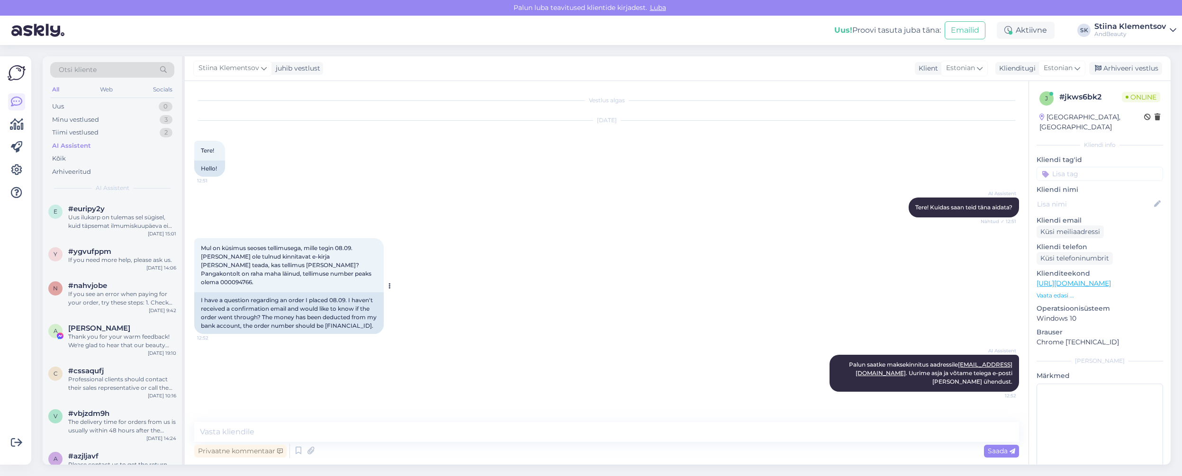
click at [273, 273] on span "Mul on küsimus seoses tellimusega, mille tegin 08.09. Mulle ei ole tulnud kinni…" at bounding box center [287, 265] width 172 height 41
click at [287, 276] on span "Mul on küsimus seoses tellimusega, mille tegin 08.09. Mulle ei ole tulnud kinni…" at bounding box center [287, 265] width 172 height 41
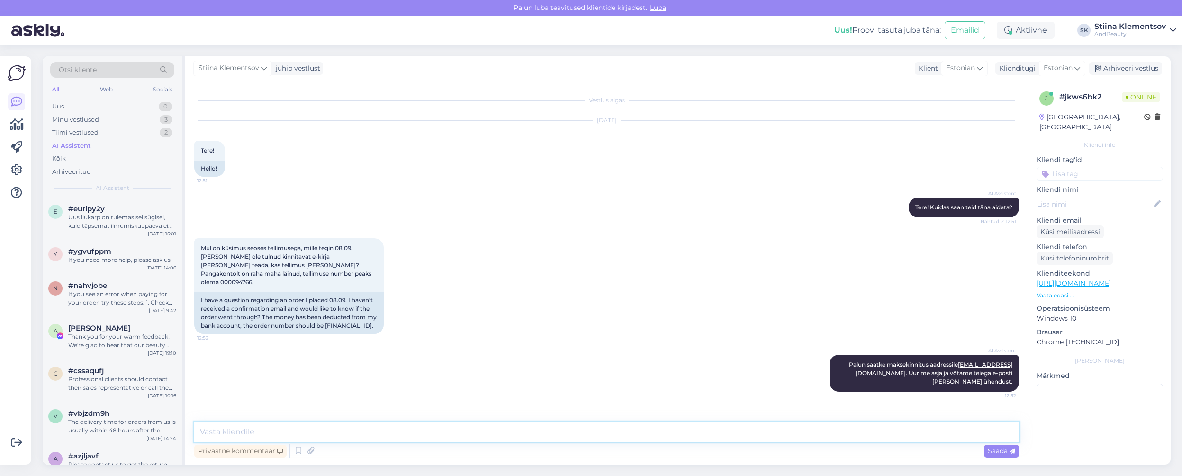
click at [357, 428] on textarea at bounding box center [606, 432] width 825 height 20
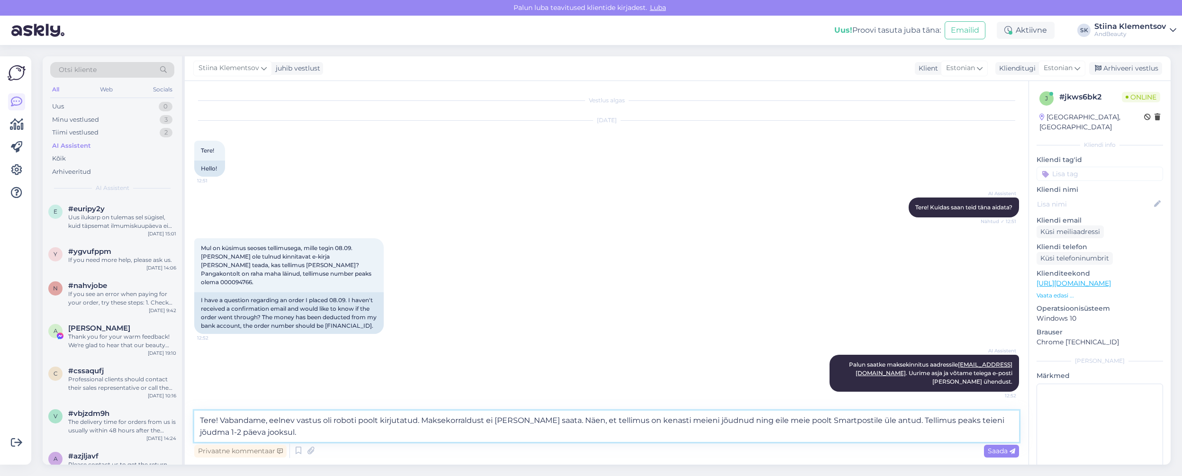
type textarea "Tere! Vabandame, eelnev vastus oli roboti poolt kirjutatud. Maksekorraldust ei …"
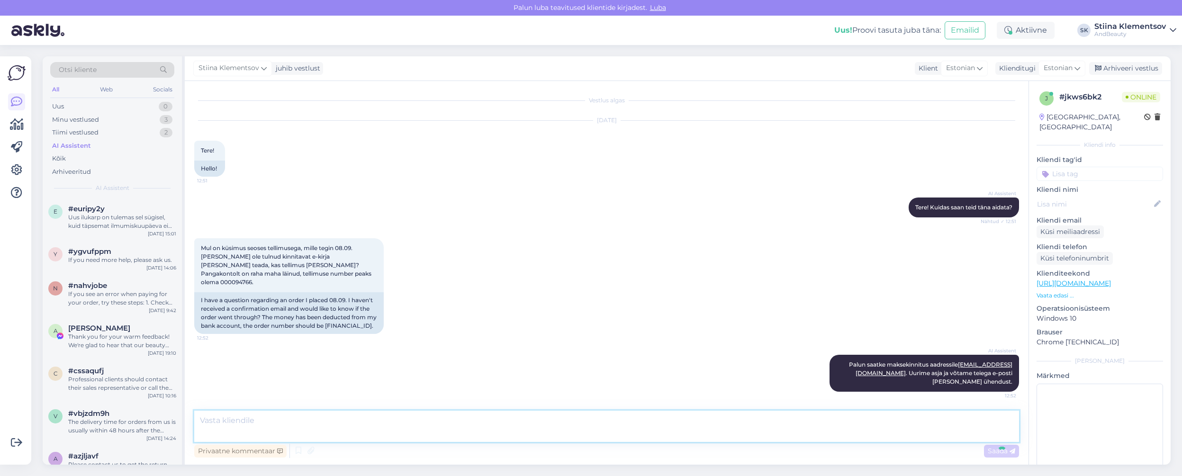
scroll to position [38, 0]
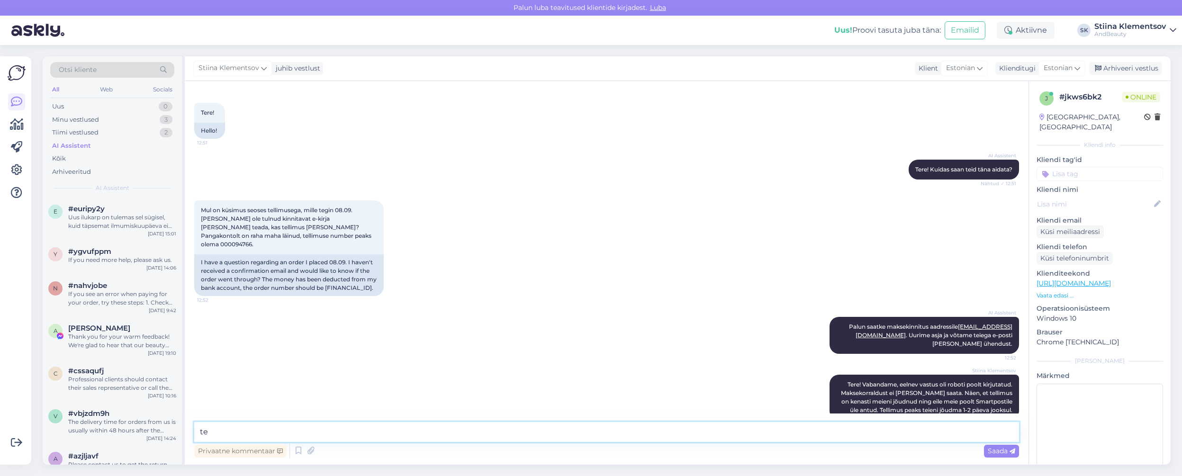
type textarea "t"
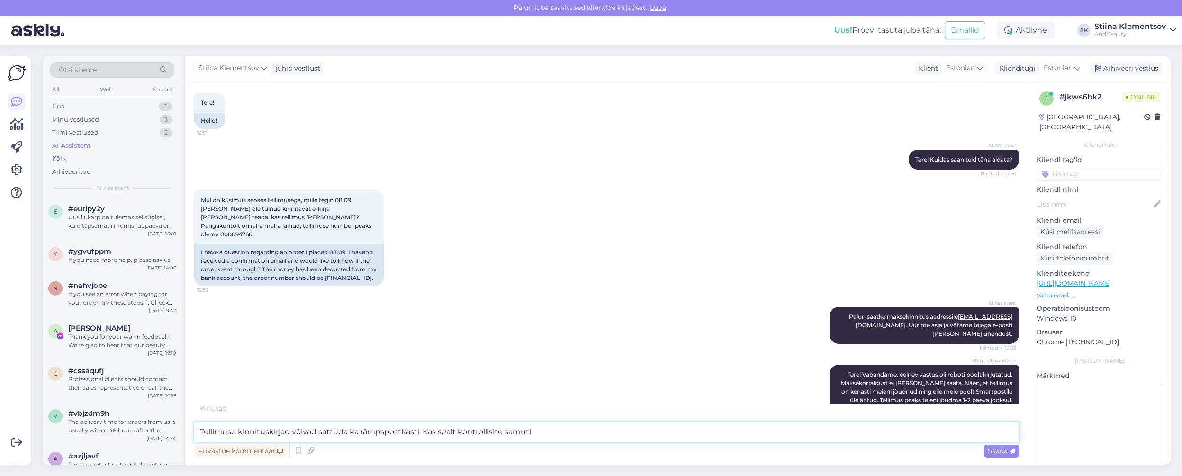
type textarea "Tellimuse kinnituskirjad võivad sattuda ka rämpspostkasti. Kas sealt kontrollis…"
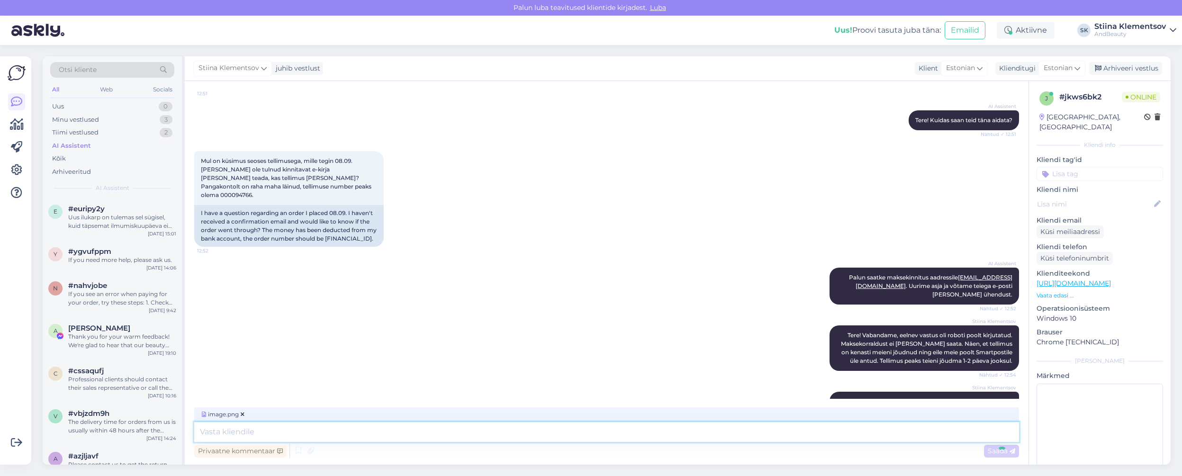
scroll to position [147, 0]
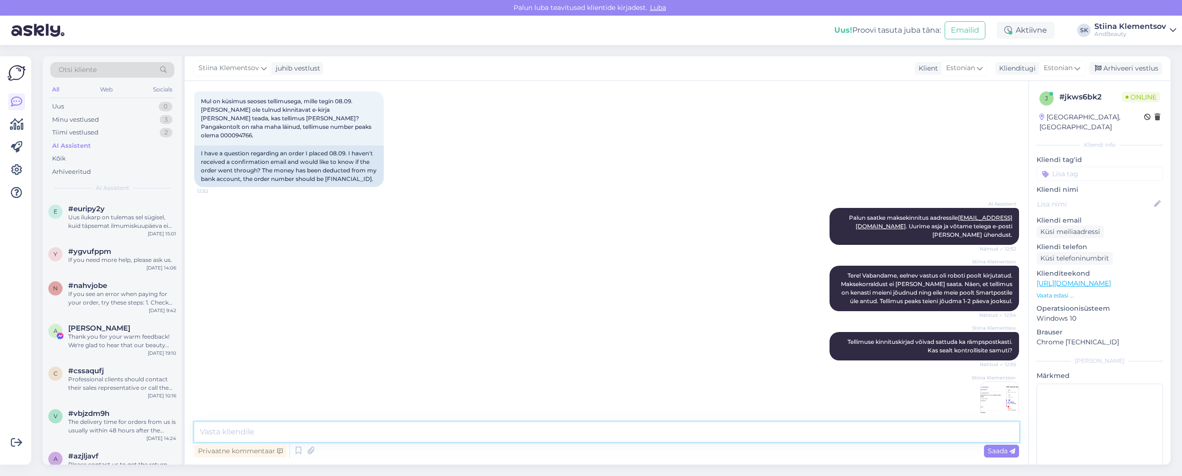
click at [399, 438] on textarea at bounding box center [606, 432] width 825 height 20
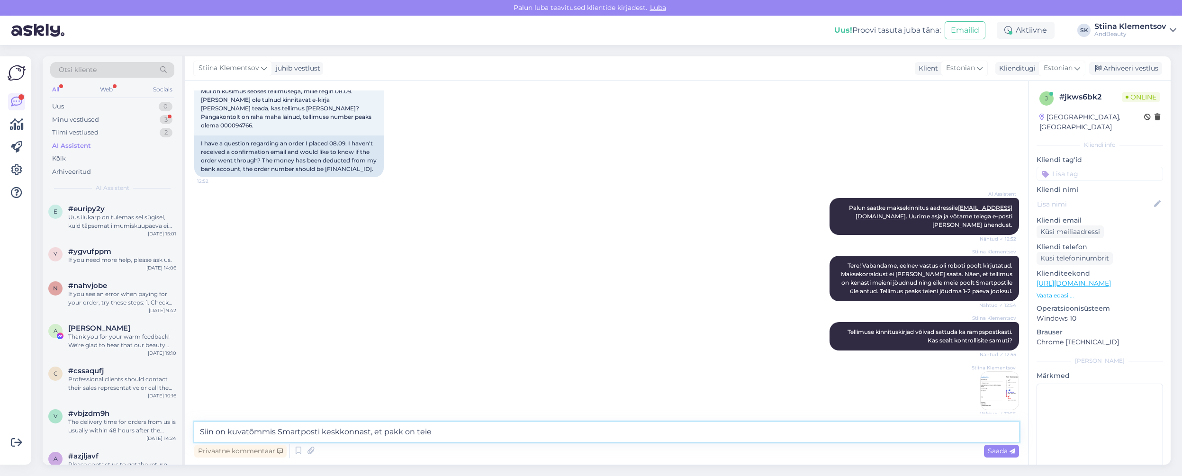
scroll to position [222, 0]
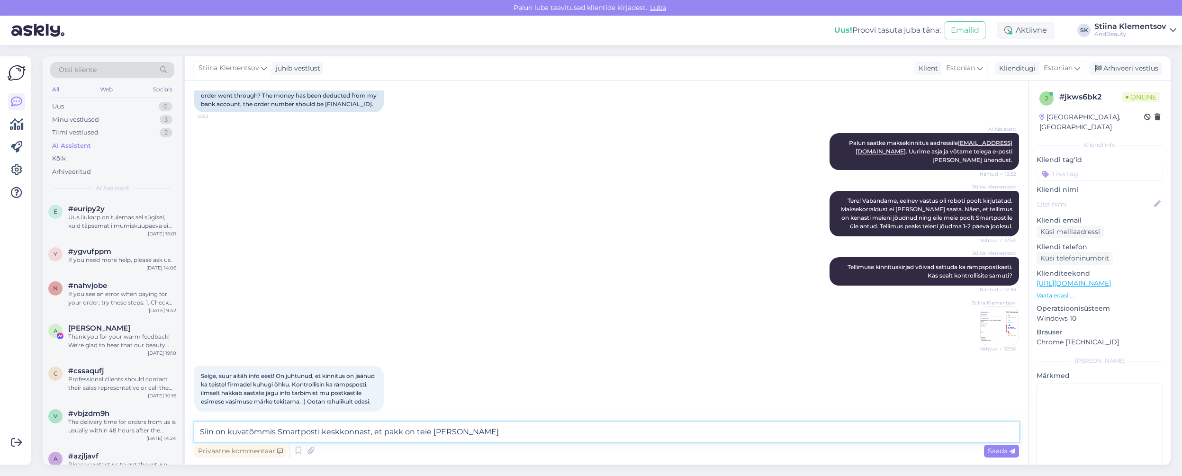
type textarea "Siin on kuvatõmmis Smartposti keskkonnast, et pakk on teie poole teel."
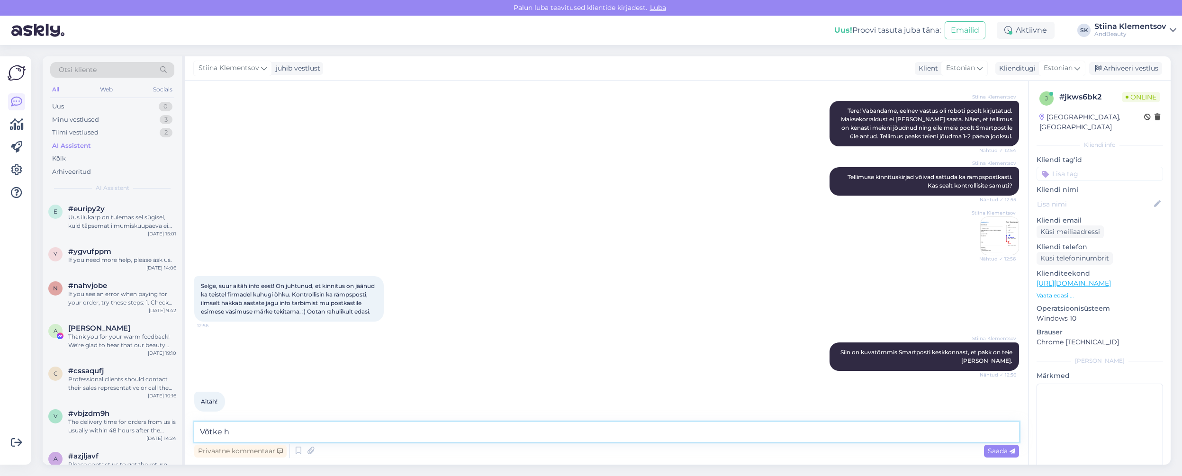
scroll to position [322, 0]
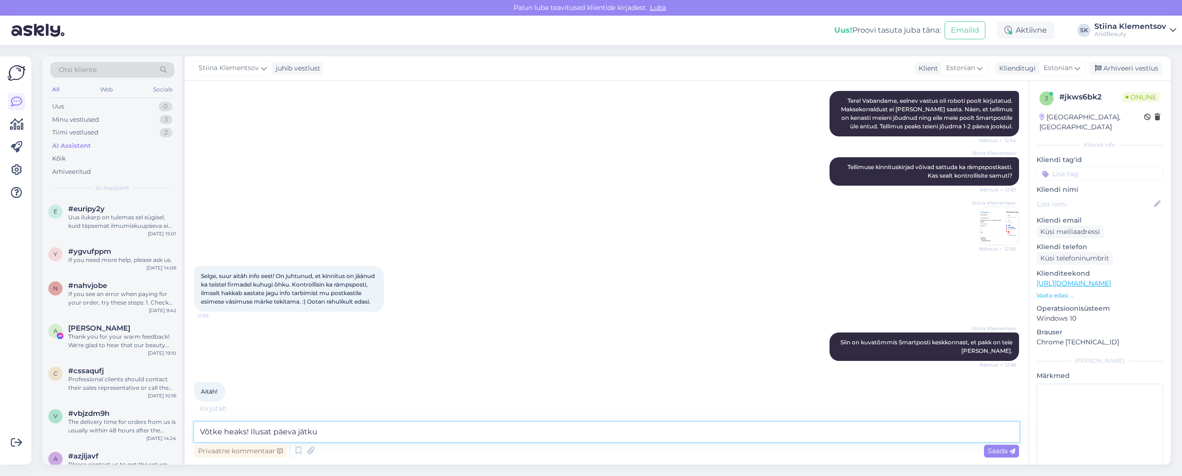
type textarea "Võtke heaks! Ilusat päeva jätku!"
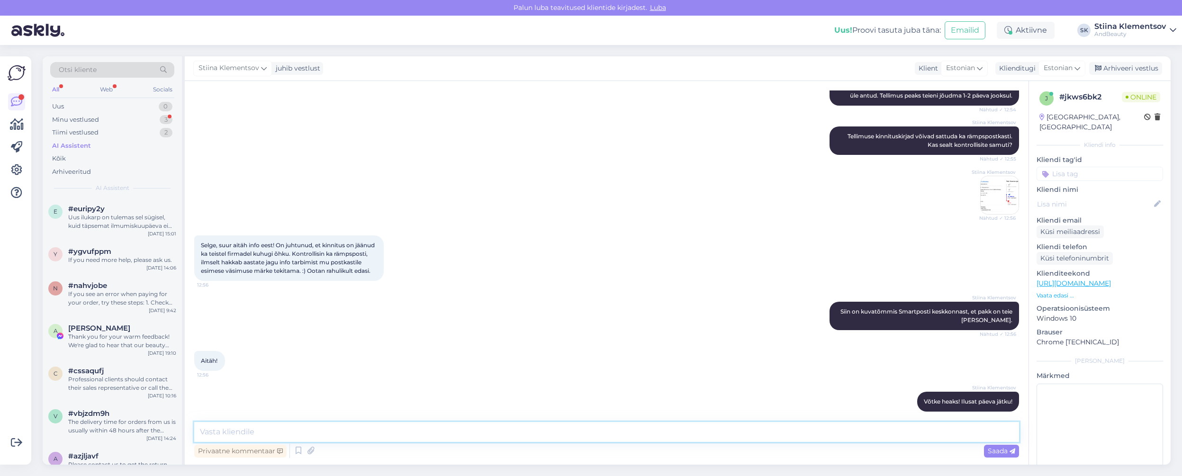
scroll to position [393, 0]
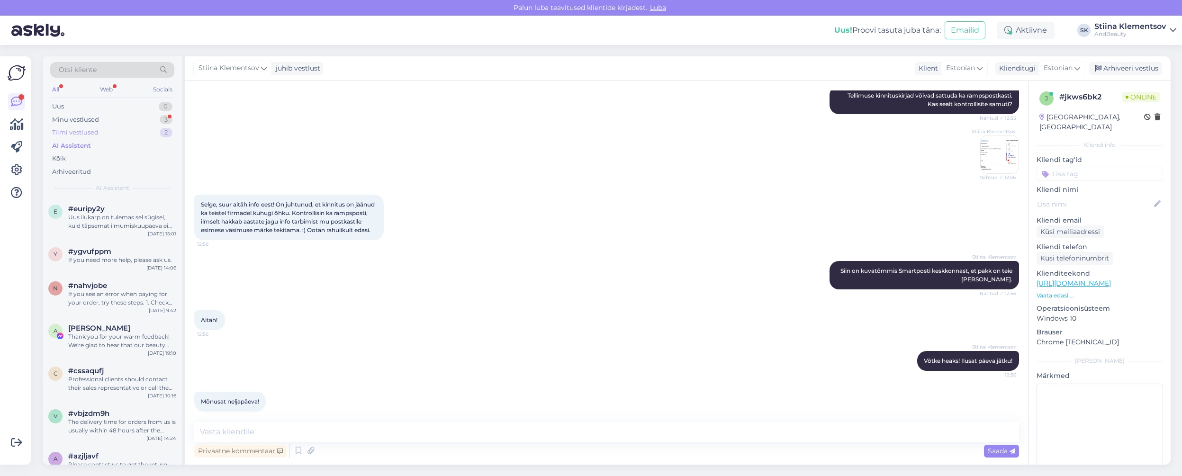
click at [124, 132] on div "Tiimi vestlused 2" at bounding box center [112, 132] width 124 height 13
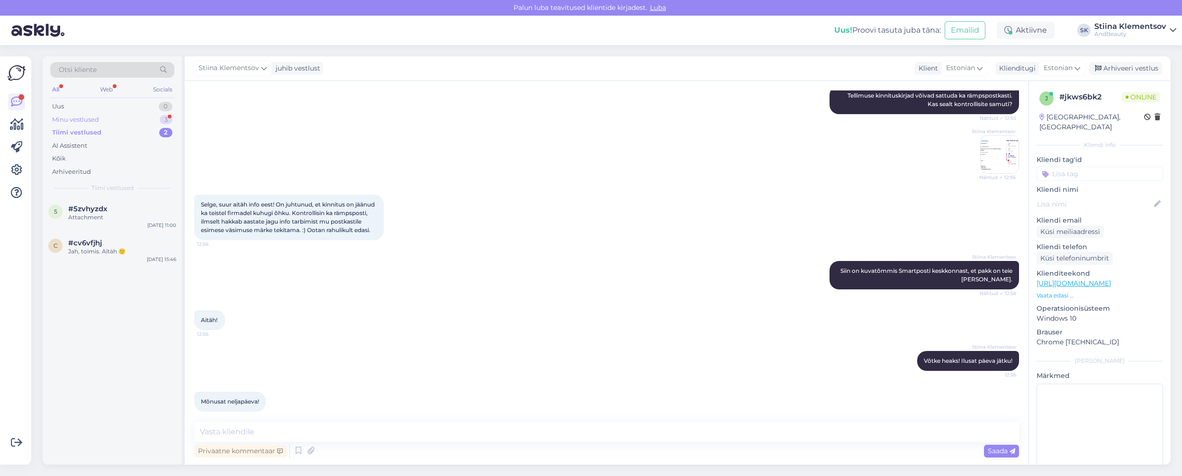
click at [123, 117] on div "Minu vestlused 3" at bounding box center [112, 119] width 124 height 13
click at [136, 214] on div "Mõnusat neljapäeva!" at bounding box center [122, 217] width 108 height 9
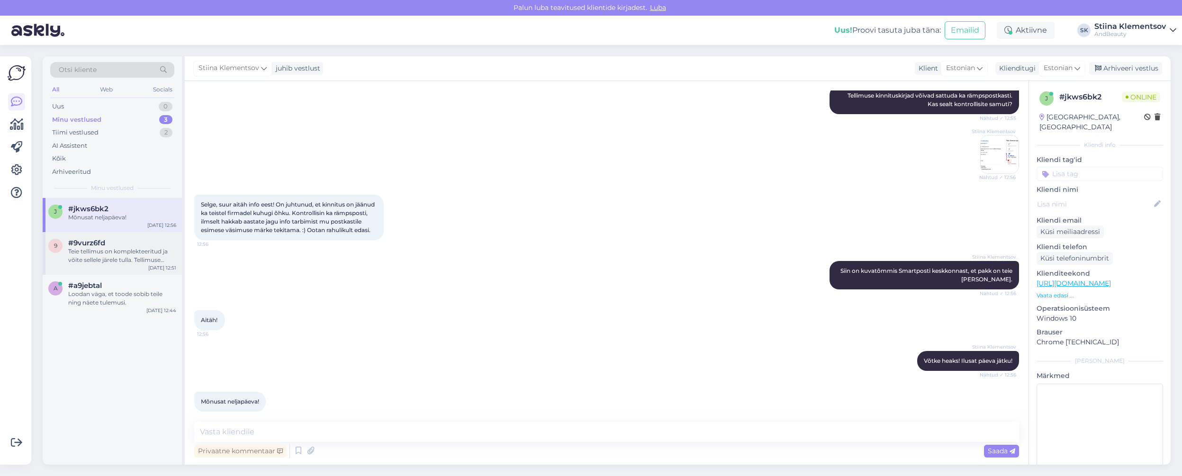
click at [128, 263] on div "Teie tellimus on komplekteeritud ja võite sellele järele tulla. Tellimuse kinni…" at bounding box center [122, 255] width 108 height 17
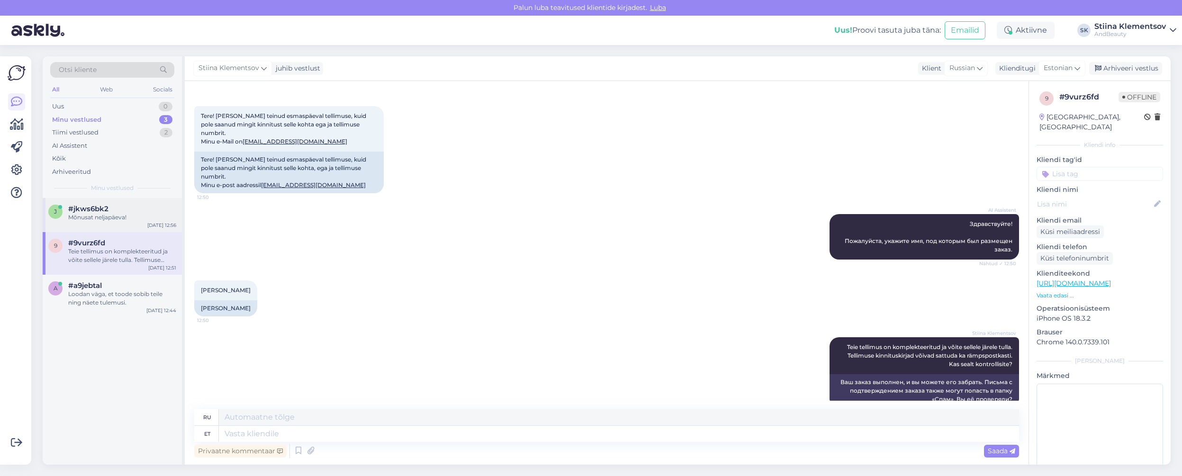
click at [127, 222] on div "j #jkws6bk2 Mõnusat neljapäeva! Sep 11 12:56" at bounding box center [112, 215] width 139 height 34
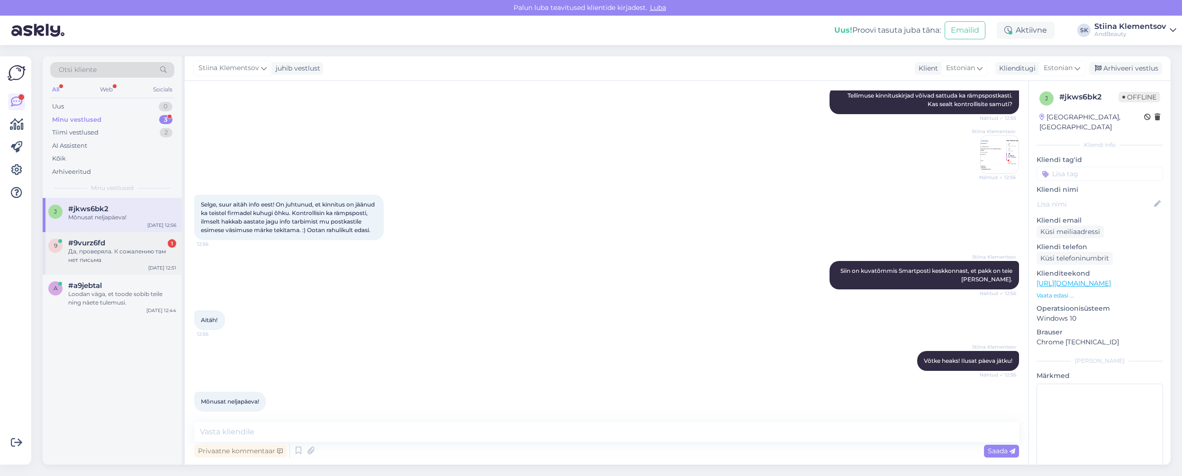
click at [148, 244] on div "#9vurz6fd 1" at bounding box center [122, 243] width 108 height 9
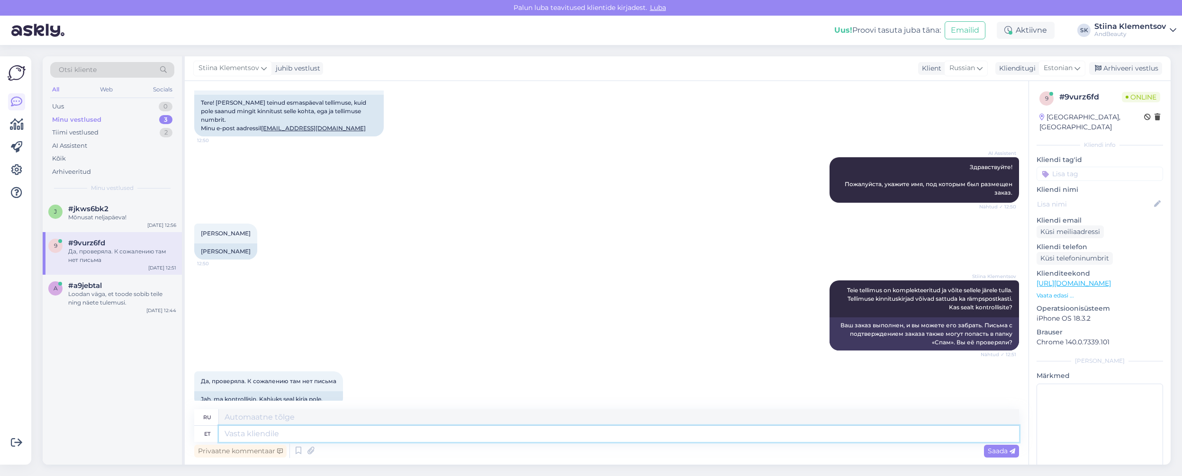
click at [406, 442] on textarea at bounding box center [619, 434] width 800 height 16
type textarea "Aga"
type textarea "Но"
type textarea "Aga pakkumiste"
type textarea "Но предложения"
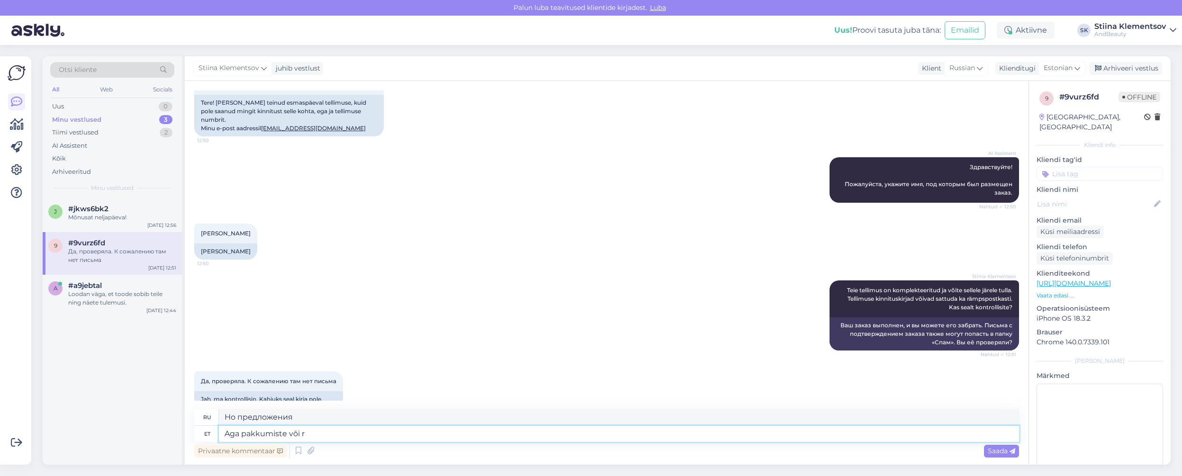
type textarea "Aga pakkumiste või re"
type textarea "Но предложения или"
type textarea "Aga pakkumiste või reklaamide k"
type textarea "А как насчет предложений и акций?"
type textarea "Aga pakkumiste või reklaamide kaustas?"
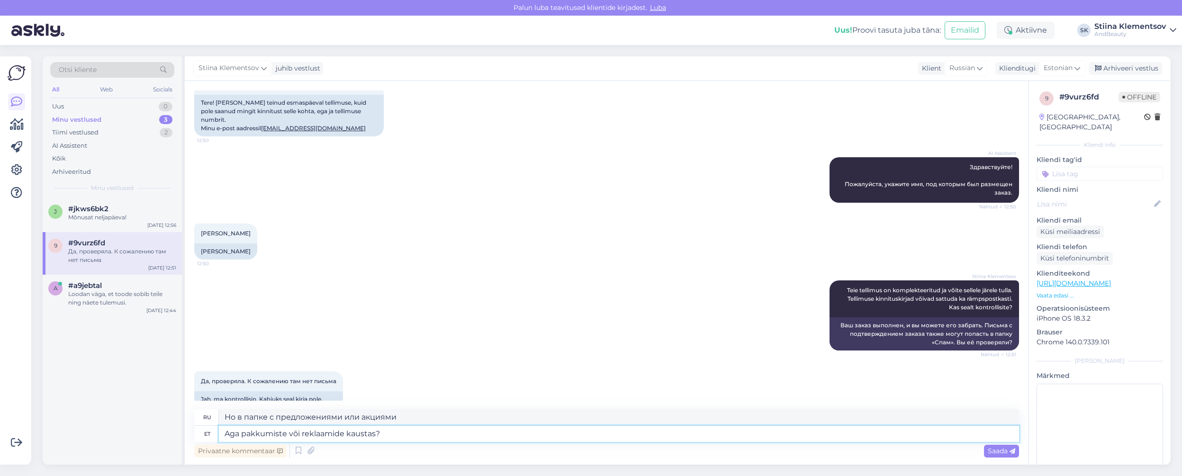
type textarea "А как насчет папки с предложениями и акциями?"
drag, startPoint x: 382, startPoint y: 433, endPoint x: 214, endPoint y: 429, distance: 168.3
click at [214, 429] on div "et Aga pakkumiste või reklaamide kaustas?" at bounding box center [606, 434] width 825 height 16
type textarea "Siis o"
type textarea "Затем"
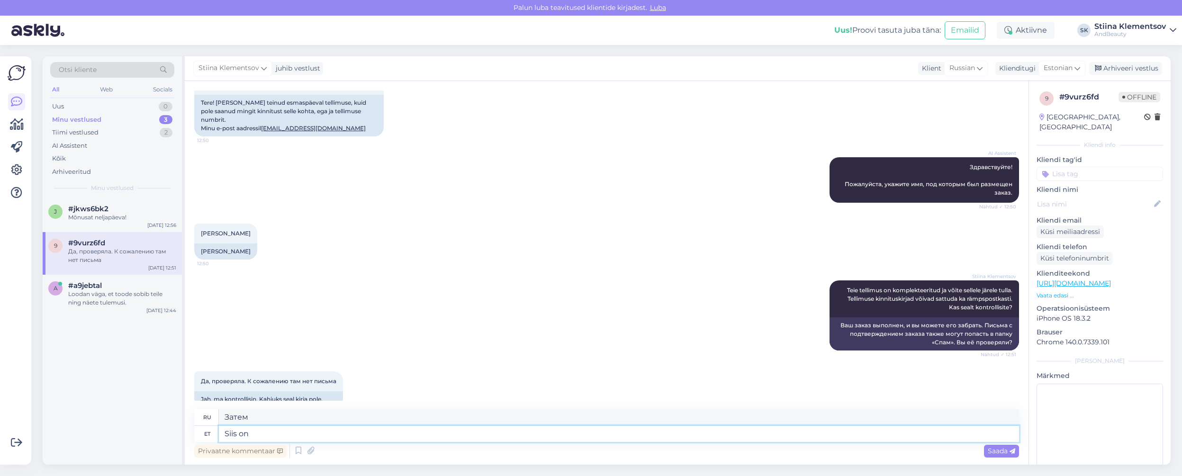
type textarea "Siis on"
type textarea "Тогда это"
type textarea "Siis on ilmselt"
type textarea "Тогда это, вероятно,"
type textarea "Siis on ilmselt asi"
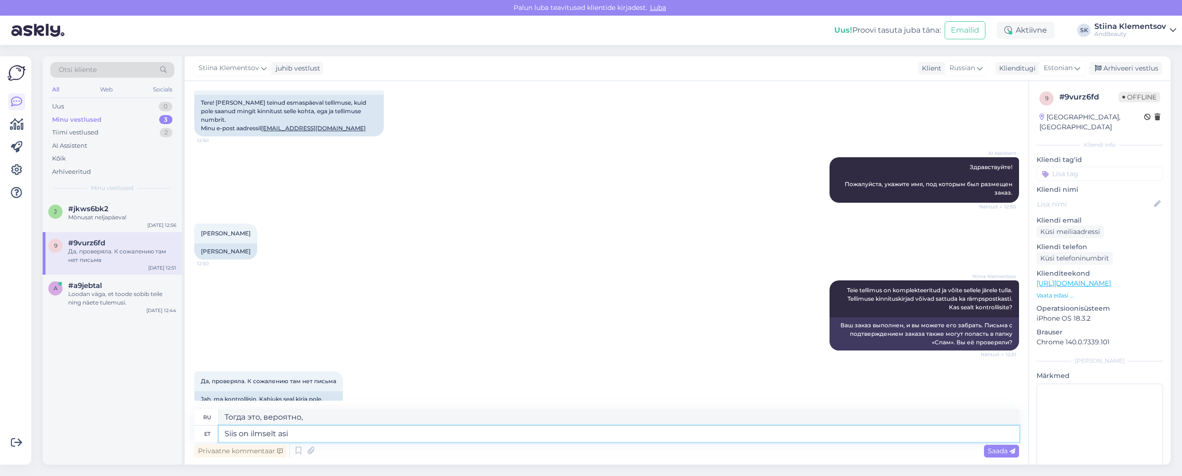
type textarea "Тогда это, вероятно, вопрос"
type textarea "Siis on ilmselt asi meili"
type textarea "Тогда, вероятно, дело в электронной почте."
type textarea "Siis on ilmselt asi meili seadetes"
type textarea "Тогда, вероятно, дело в настройках вашей электронной почты."
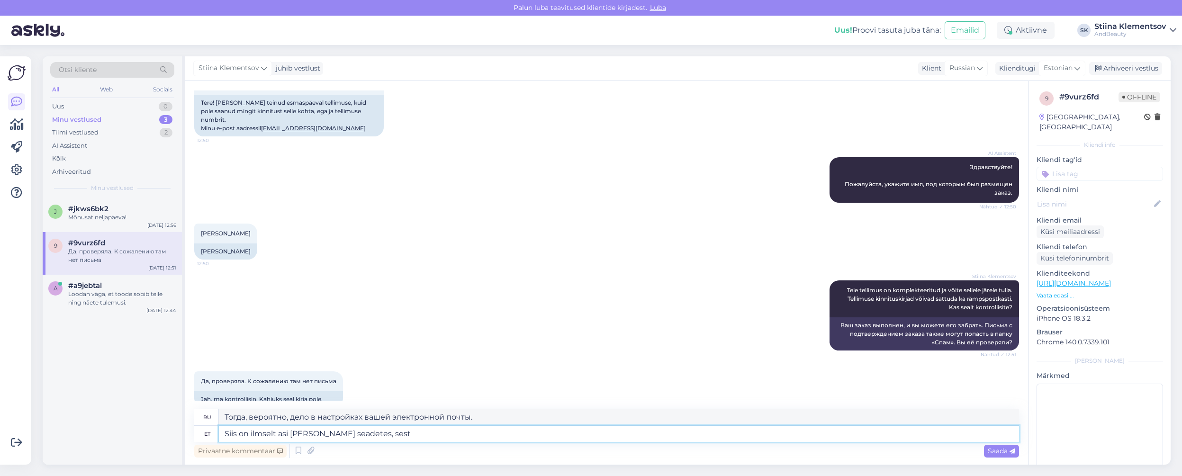
type textarea "Siis on ilmselt asi meili seadetes, sest"
type textarea "Тогда, вероятно, дело в настройках вашей электронной почты, потому что"
type textarea "Siis on ilmselt asi meili seadetes, sest me"
type textarea "Тогда, вероятно, дело в настройках электронной почты, потому что мы"
type textarea "Siis on ilmselt asi meili seadetes, sest meie süsteem n"
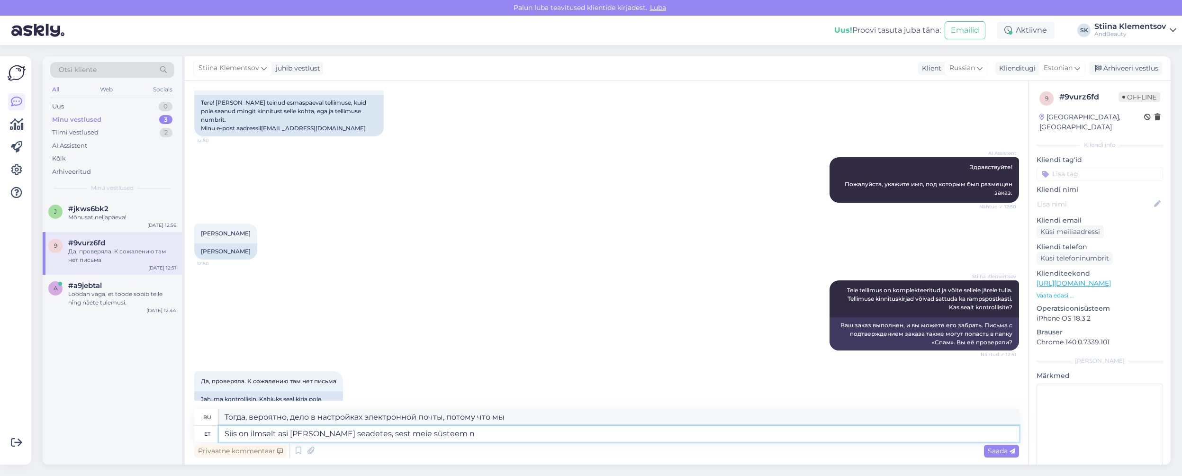
type textarea "Тогда, вероятно, дело в настройках вашей электронной почты, потому что наша сис…"
type textarea "Siis on ilmselt asi meili seadetes, sest meie süsteem näitab, et"
type textarea "Тогда, вероятно, дело в настройках вашей электронной почты, потому что наша сис…"
type textarea "Siis on ilmselt asi meili seadetes, sest meie süsteem näitab, et k"
type textarea "Тогда, вероятно, дело в настройках вашей электронной почты, потому что наша сис…"
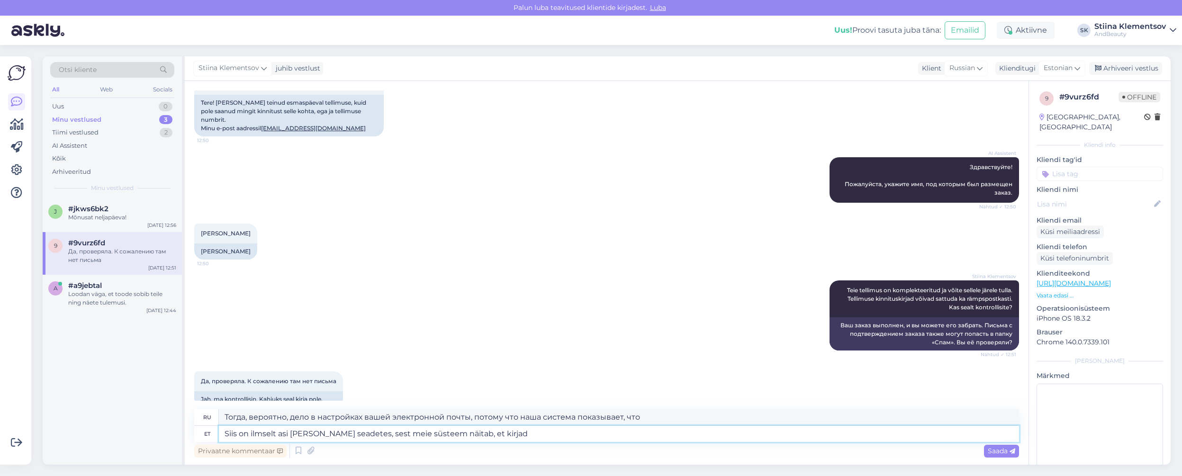
type textarea "Siis on ilmselt asi meili seadetes, sest meie süsteem näitab, et kirjad o"
type textarea "Тогда, вероятно, дело в настройках вашей электронной почты, потому что наша сис…"
type textarea "Siis on ilmselt asi meili seadetes, sest meie süsteem näitab, et kirjad on teil…"
type textarea "Тогда, вероятно, дело в настройках вашей электронной почты, поскольку наша сист…"
type textarea "Siis on ilmselt asi meili seadetes, sest meie süsteem näitab, et kirjad on teil…"
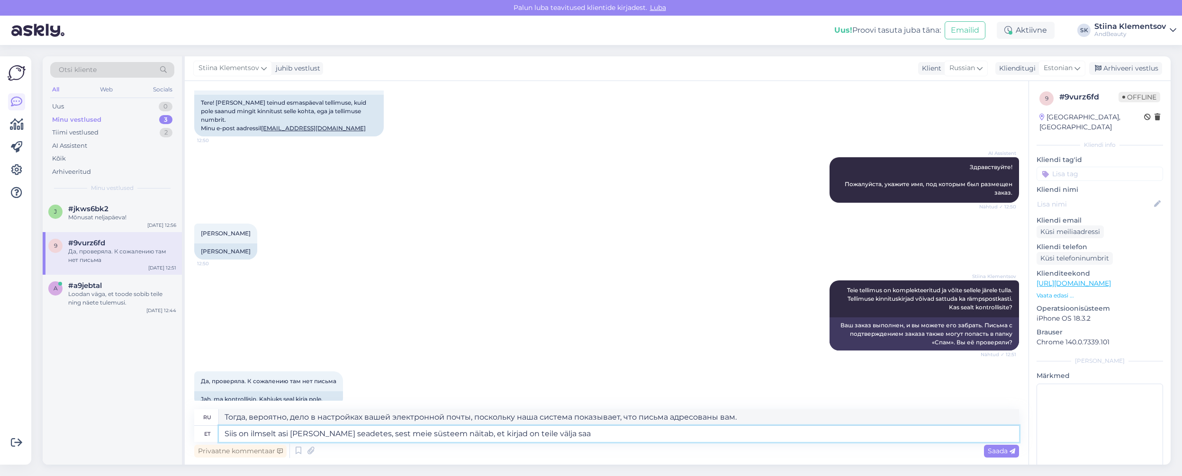
type textarea "Тогда, вероятно, дело в настройках вашей электронной почты, поскольку наша сист…"
type textarea "Siis on ilmselt asi meili seadetes, sest meie süsteem näitab, et kirjad on teil…"
type textarea "Тогда, вероятно, дело в настройках вашей электронной почты, поскольку наша сист…"
type textarea "Siis on ilmselt asi meili seadetes, sest meie süsteem näitab, et kirjad on teil…"
type textarea "Тогда, вероятно, дело в настройках вашей электронной почты, поскольку наша сист…"
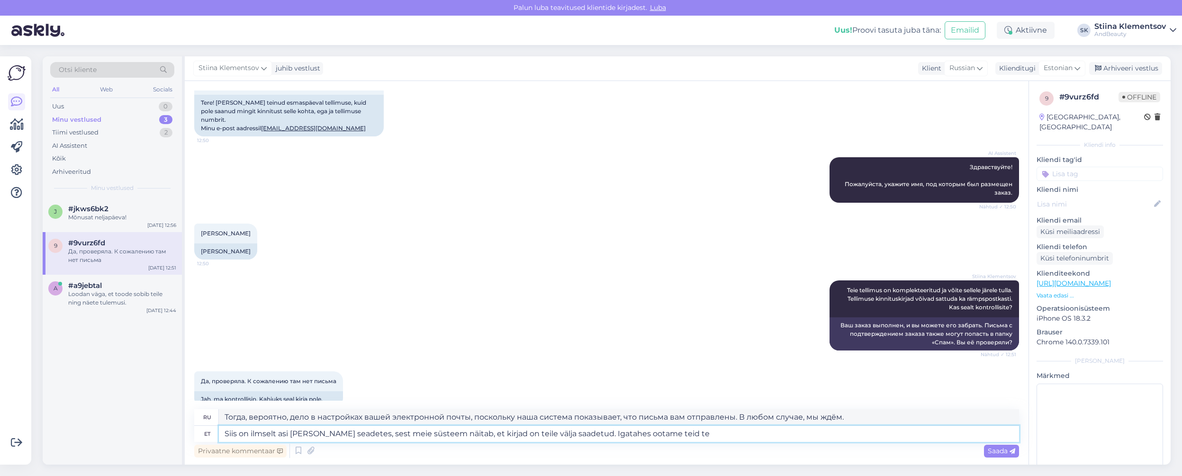
type textarea "Siis on ilmselt asi meili seadetes, sest meie süsteem näitab, et kirjad on teil…"
type textarea "Тогда, вероятно, дело в настройках вашей электронной почты, поскольку наша сист…"
type textarea "Siis on ilmselt asi meili seadetes, sest meie süsteem näitab, et kirjad on teil…"
type textarea "Тогда, вероятно, дело в настройках вашей электронной почты, поскольку наша сист…"
type textarea "Siis on ilmselt asi meili seadetes, sest meie süsteem näitab, et kirjad on teil…"
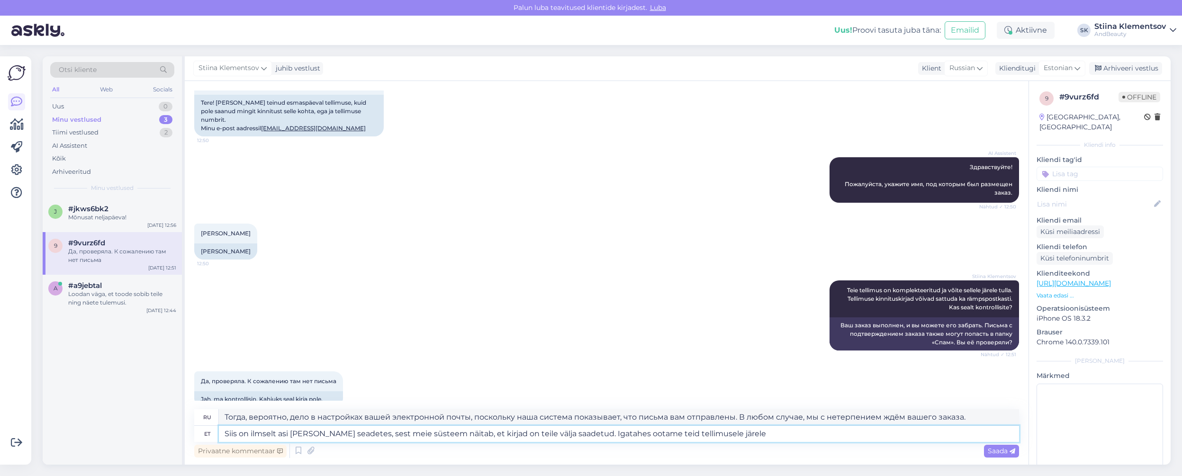
type textarea "Тогда, вероятно, дело в настройках вашей электронной почты, поскольку наша сист…"
type textarea "Siis on ilmselt asi meili seadetes, sest meie süsteem näitab, et kirjad on teil…"
type textarea "Тогда, вероятно, дело в настройках вашей электронной почты, поскольку наша сист…"
type textarea "Siis on ilmselt asi meili seadetes, sest meie süsteem näitab, et kirjad on teil…"
type textarea "Тогда, вероятно, дело в настройках вашей электронной почты, потому что наша сис…"
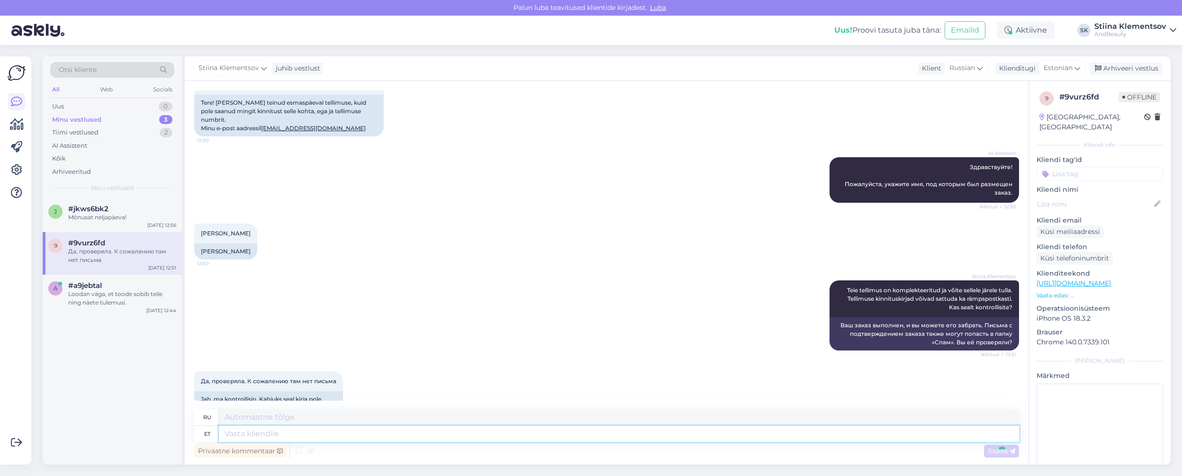
scroll to position [191, 0]
